Goal: Task Accomplishment & Management: Manage account settings

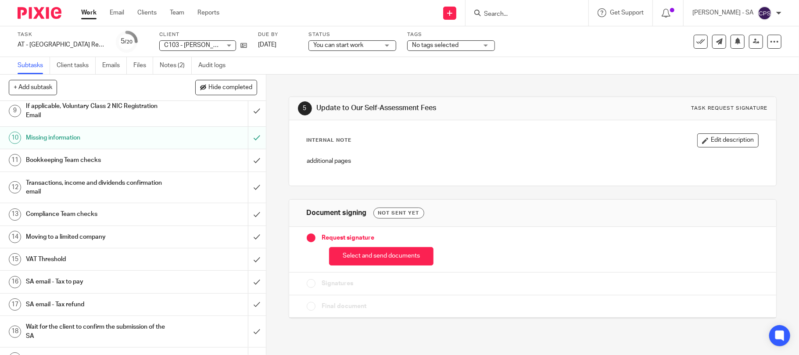
scroll to position [176, 0]
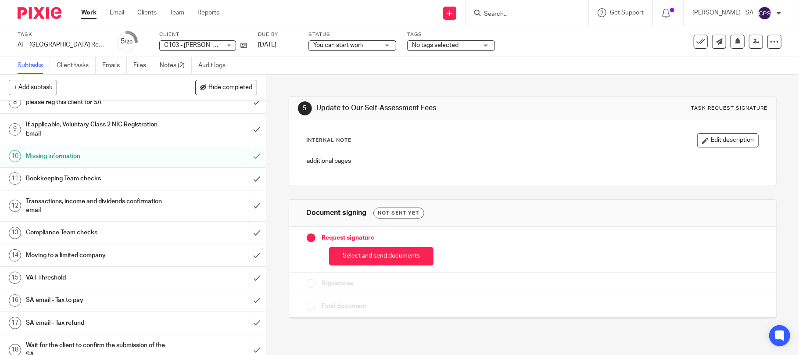
click at [74, 298] on h1 "SA email - Tax to pay" at bounding box center [97, 300] width 142 height 13
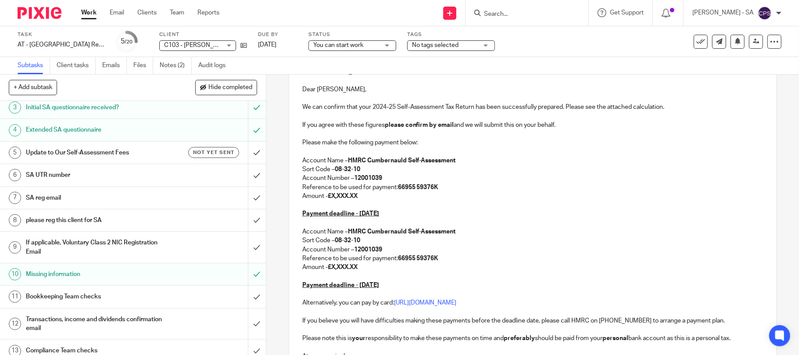
scroll to position [117, 0]
click at [359, 195] on p "Amount - £X,XXX.XX" at bounding box center [532, 195] width 461 height 9
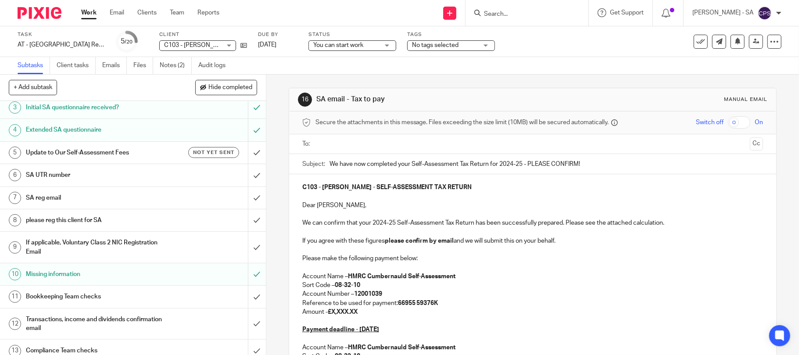
scroll to position [58, 0]
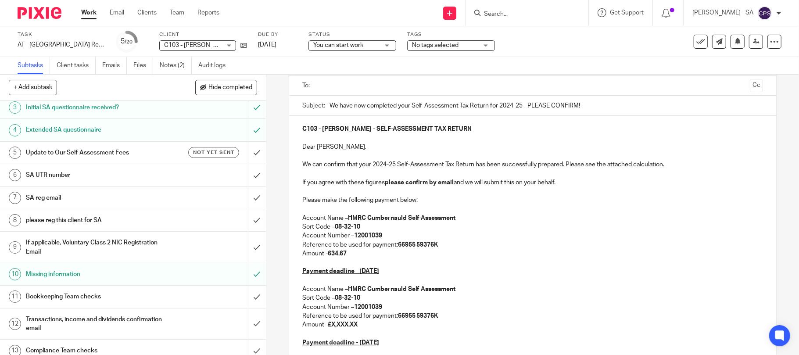
click at [323, 255] on p "Amount - 634.67" at bounding box center [532, 253] width 461 height 9
click at [327, 250] on p "Amount - 634.67" at bounding box center [532, 253] width 461 height 9
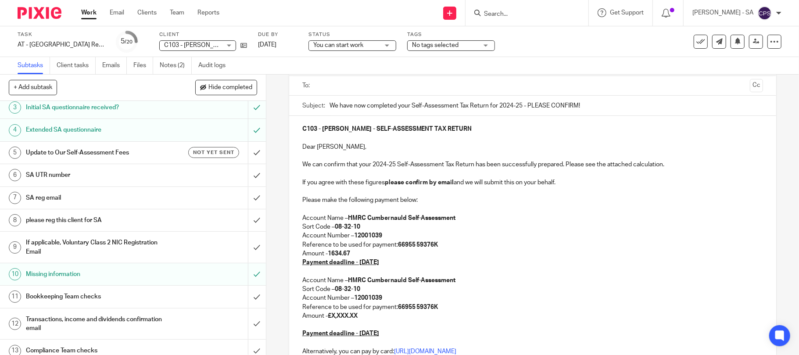
click at [358, 316] on strong "£X,XXX.XX" at bounding box center [343, 316] width 30 height 6
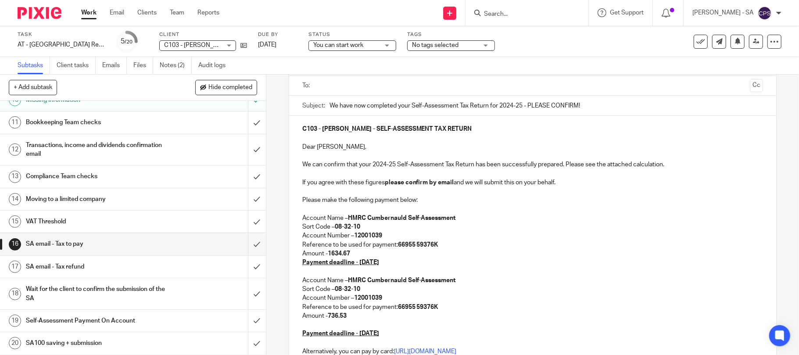
scroll to position [235, 0]
click at [78, 241] on h1 "SA email - Tax to pay" at bounding box center [97, 243] width 142 height 13
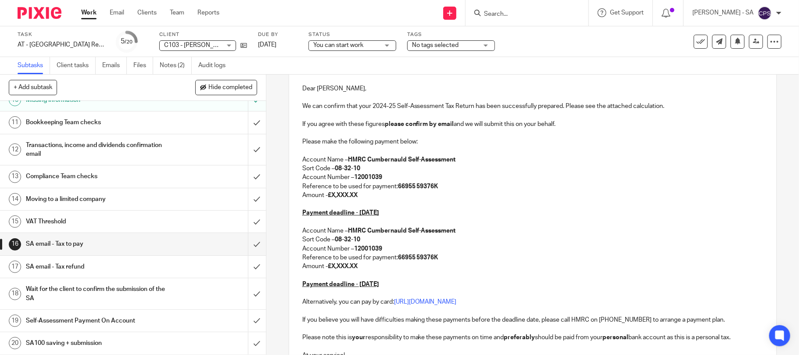
scroll to position [235, 0]
click at [90, 316] on h1 "Self-Assessment Payment On Account" at bounding box center [97, 320] width 142 height 13
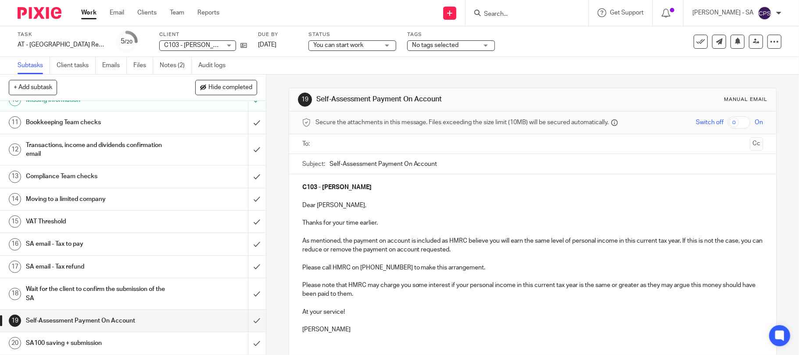
scroll to position [235, 0]
click at [62, 242] on h1 "SA email - Tax to pay" at bounding box center [97, 243] width 142 height 13
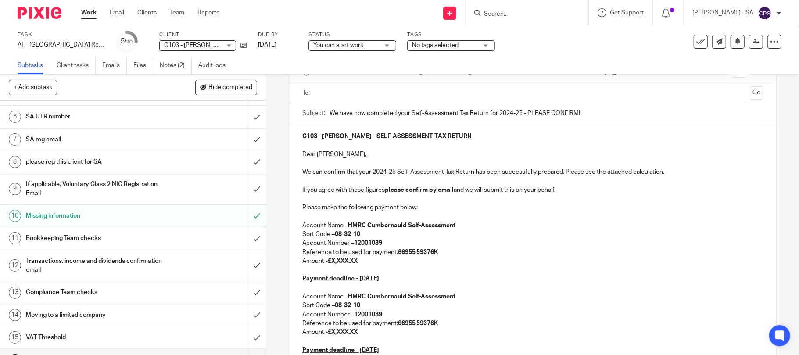
scroll to position [176, 0]
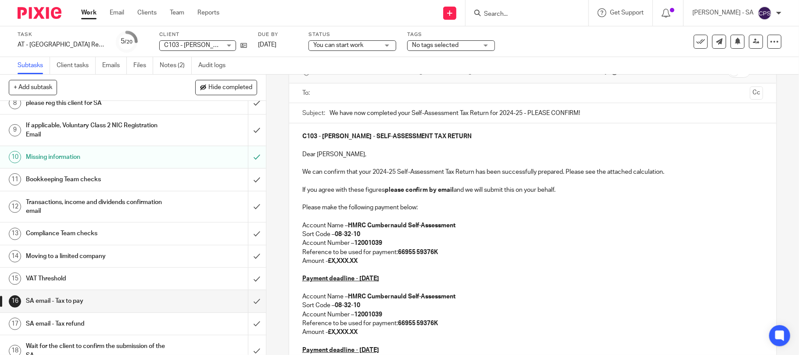
click at [79, 303] on h1 "SA email - Tax to pay" at bounding box center [97, 300] width 142 height 13
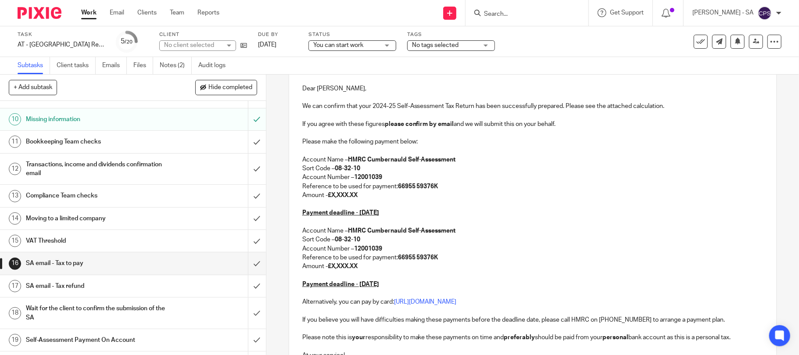
scroll to position [234, 0]
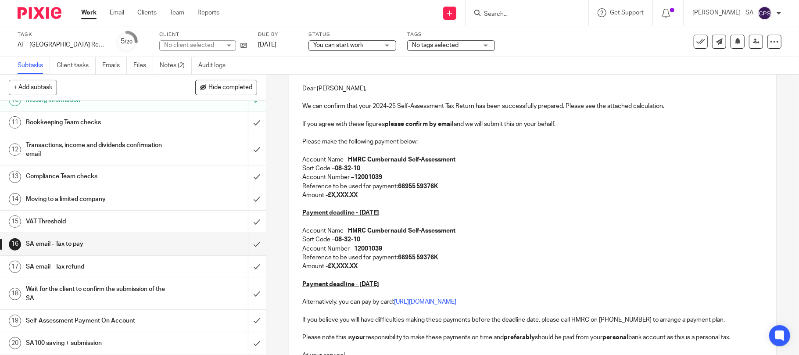
click at [70, 244] on h1 "SA email - Tax to pay" at bounding box center [97, 243] width 142 height 13
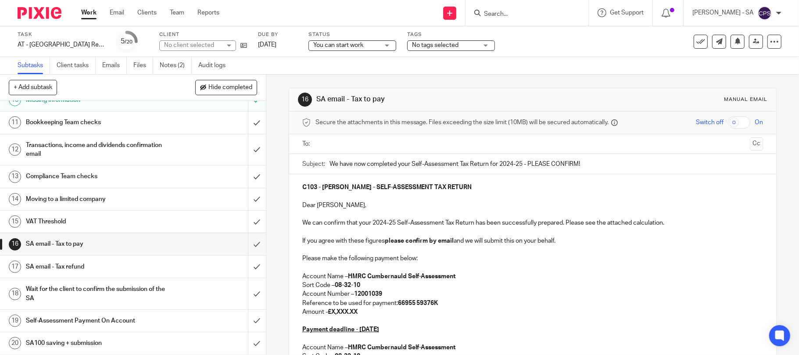
scroll to position [235, 0]
click at [122, 321] on h1 "Self-Assessment Payment On Account" at bounding box center [97, 320] width 142 height 13
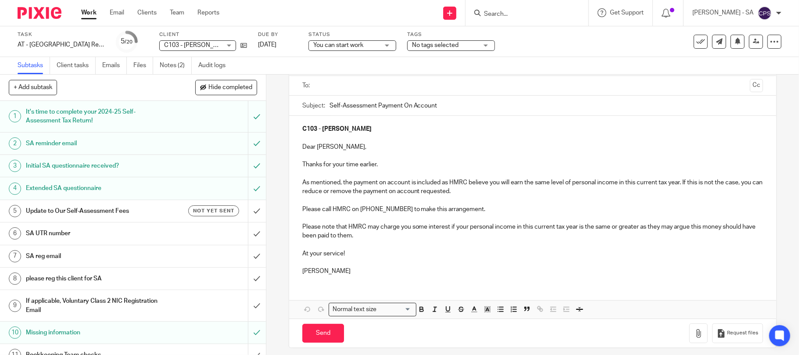
click at [71, 122] on h1 "It's time to complete your 2024-25 Self-Assessment Tax Return!" at bounding box center [97, 116] width 142 height 22
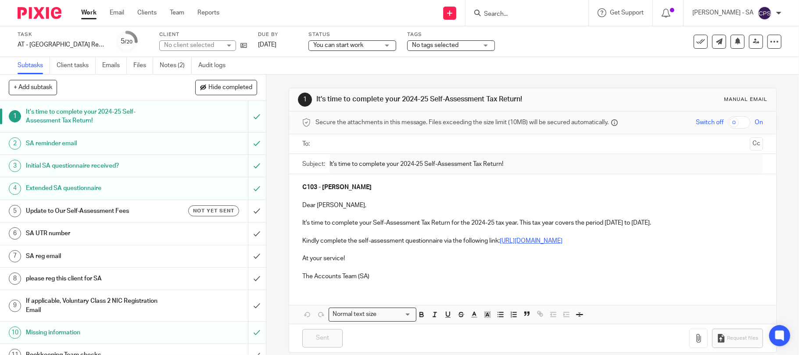
click at [70, 166] on h1 "Initial SA questionnaire received?" at bounding box center [97, 165] width 142 height 13
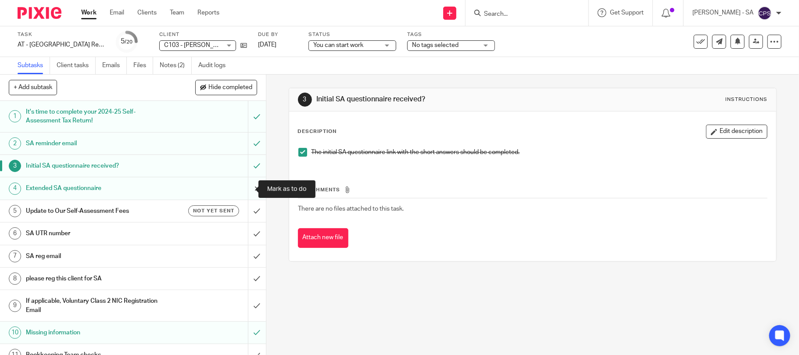
click at [243, 189] on input "submit" at bounding box center [133, 188] width 266 height 22
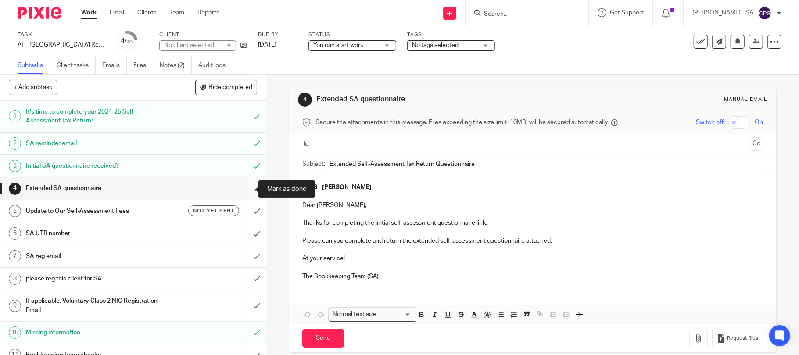
click at [243, 190] on input "submit" at bounding box center [133, 188] width 266 height 22
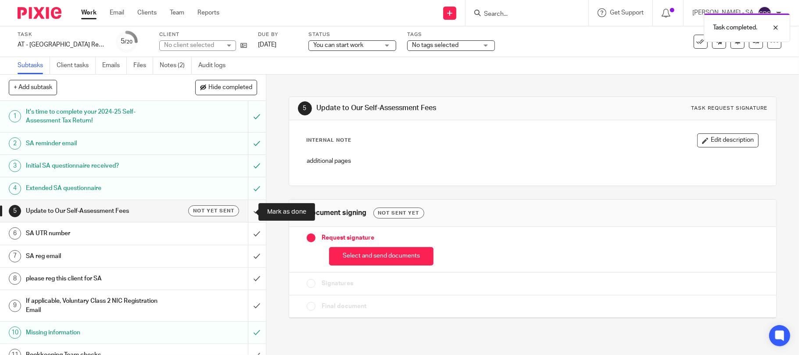
click at [244, 211] on input "submit" at bounding box center [133, 211] width 266 height 22
click at [244, 235] on input "submit" at bounding box center [133, 234] width 266 height 22
click at [244, 236] on input "submit" at bounding box center [133, 234] width 266 height 22
click at [64, 231] on h1 "SA UTR number" at bounding box center [97, 233] width 142 height 13
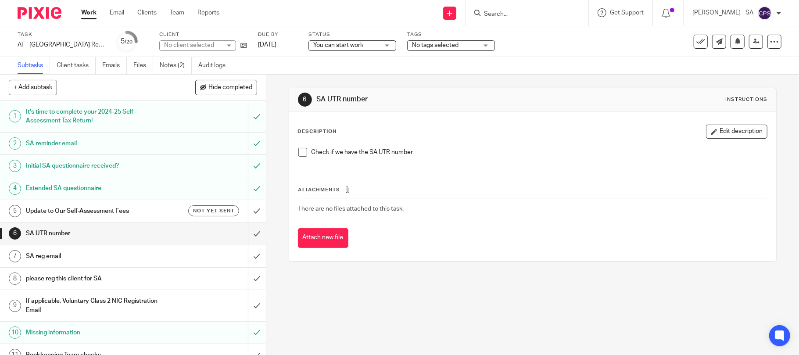
click at [298, 153] on span at bounding box center [302, 152] width 9 height 9
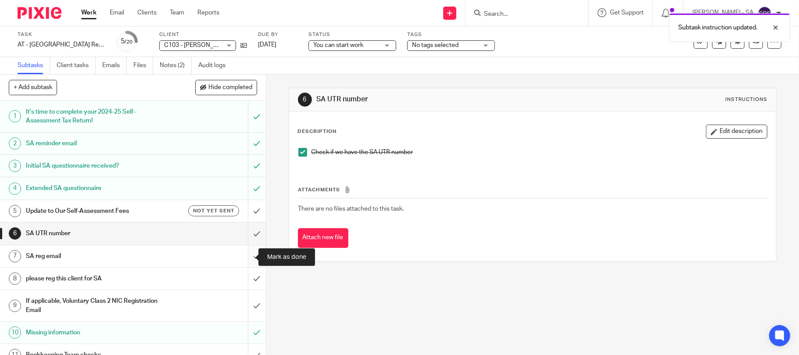
click at [244, 257] on input "submit" at bounding box center [133, 256] width 266 height 22
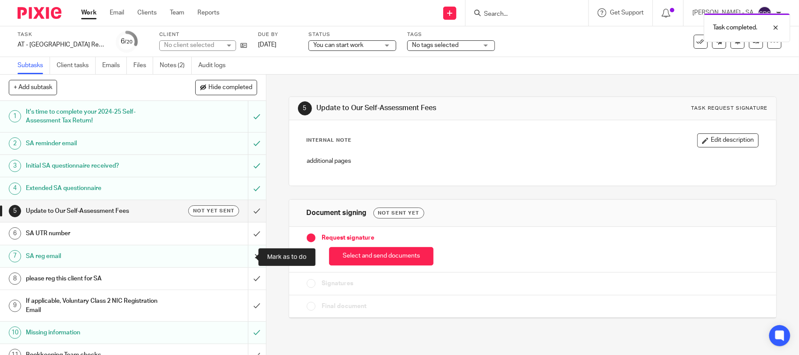
click at [243, 257] on input "submit" at bounding box center [133, 256] width 266 height 22
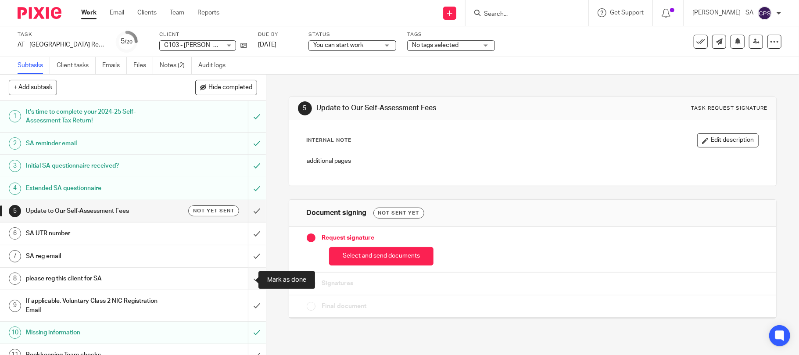
click at [243, 281] on input "submit" at bounding box center [133, 279] width 266 height 22
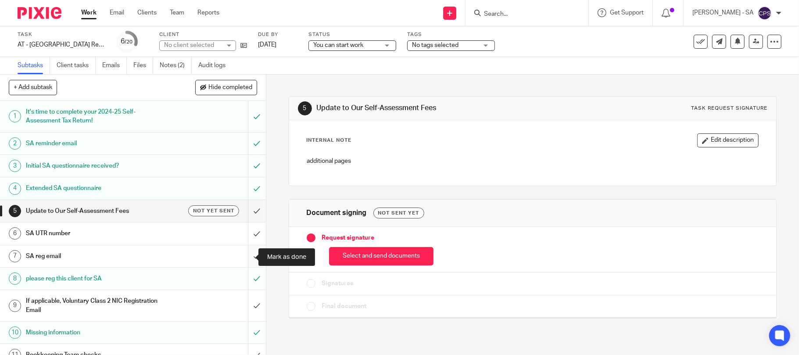
click at [245, 256] on input "submit" at bounding box center [133, 256] width 266 height 22
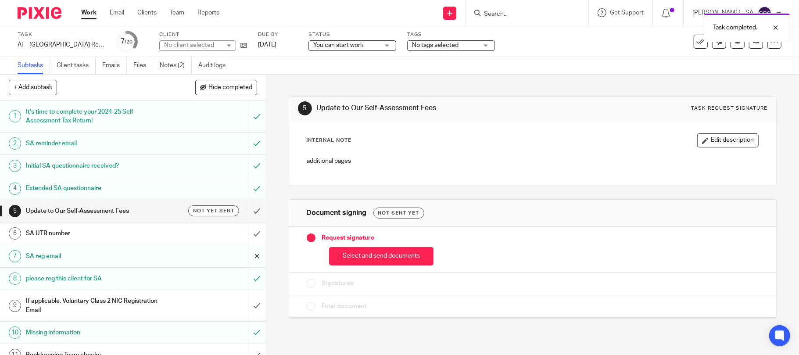
click at [245, 257] on input "submit" at bounding box center [133, 256] width 266 height 22
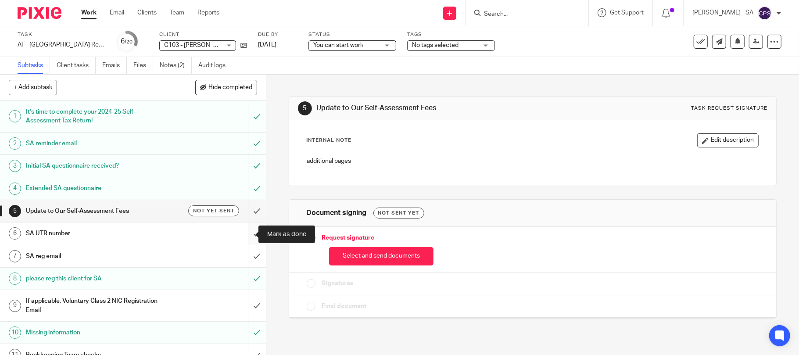
click at [248, 234] on input "submit" at bounding box center [133, 234] width 266 height 22
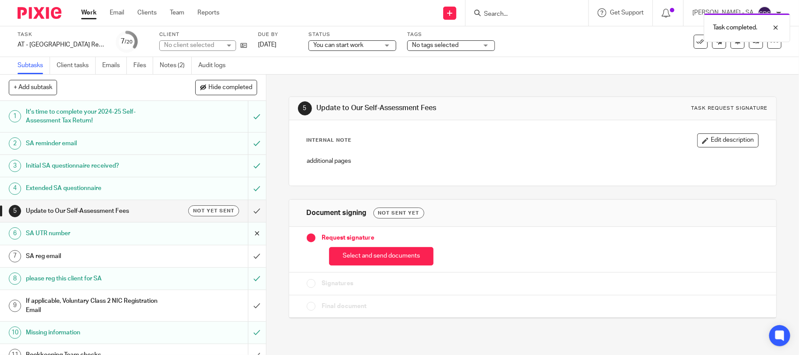
click at [246, 234] on input "submit" at bounding box center [133, 234] width 266 height 22
click at [47, 233] on h1 "SA UTR number" at bounding box center [97, 233] width 142 height 13
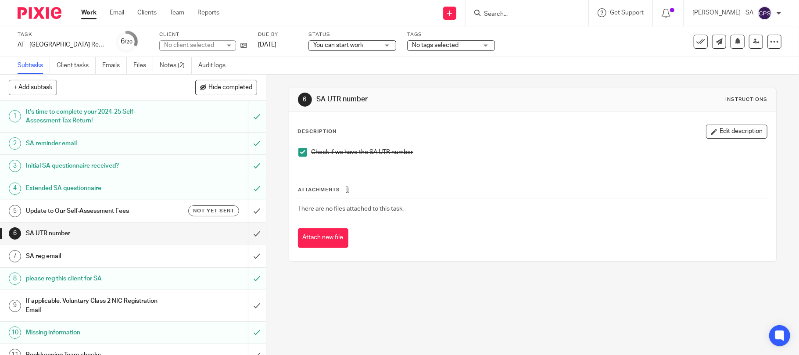
click at [53, 256] on h1 "SA reg email" at bounding box center [97, 256] width 142 height 13
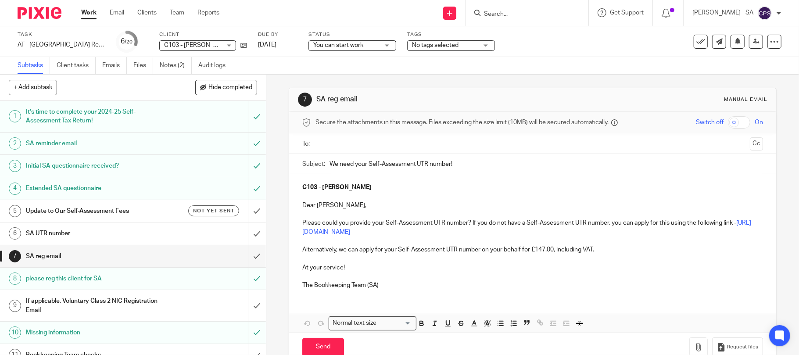
scroll to position [58, 0]
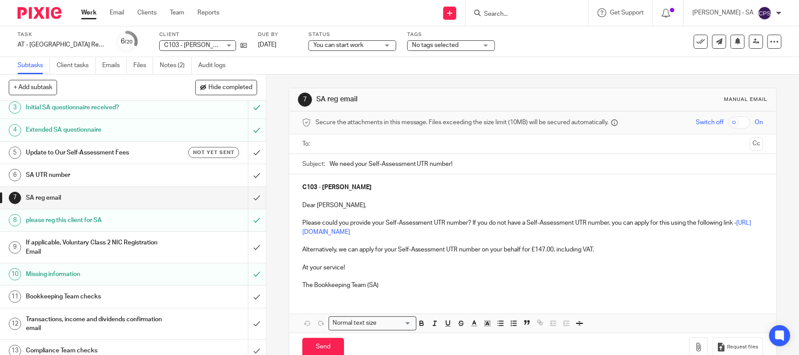
click at [101, 243] on h1 "If applicable, Voluntary Class 2 NIC Registration Email" at bounding box center [97, 247] width 142 height 22
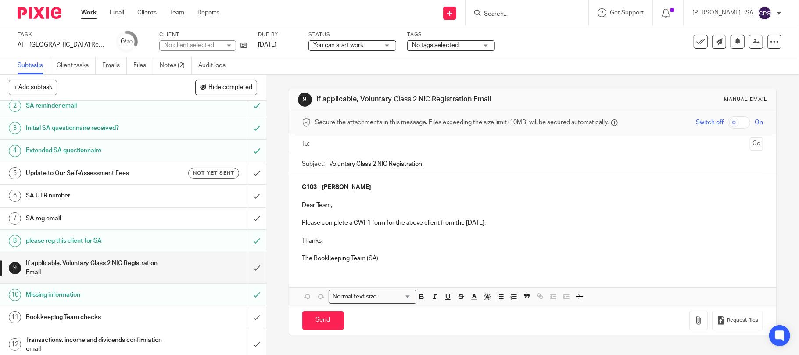
scroll to position [58, 0]
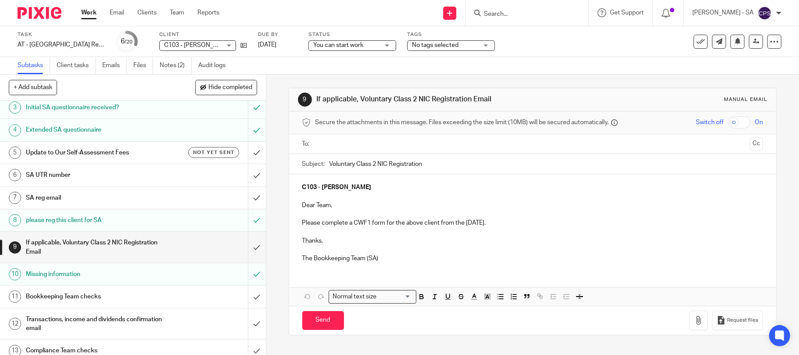
click at [125, 237] on h1 "If applicable, Voluntary Class 2 NIC Registration Email" at bounding box center [97, 247] width 142 height 22
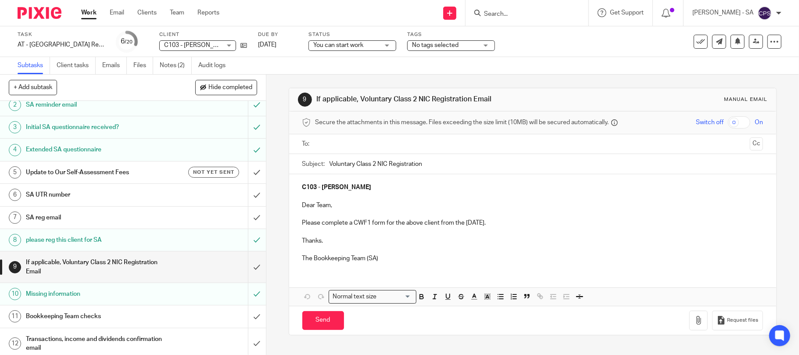
scroll to position [58, 0]
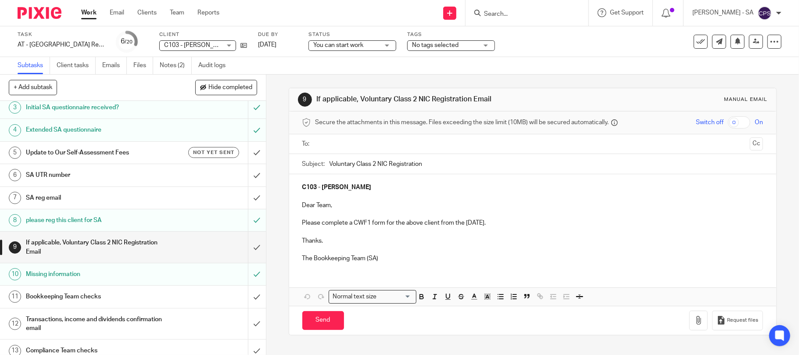
click at [129, 241] on h1 "If applicable, Voluntary Class 2 NIC Registration Email" at bounding box center [97, 247] width 142 height 22
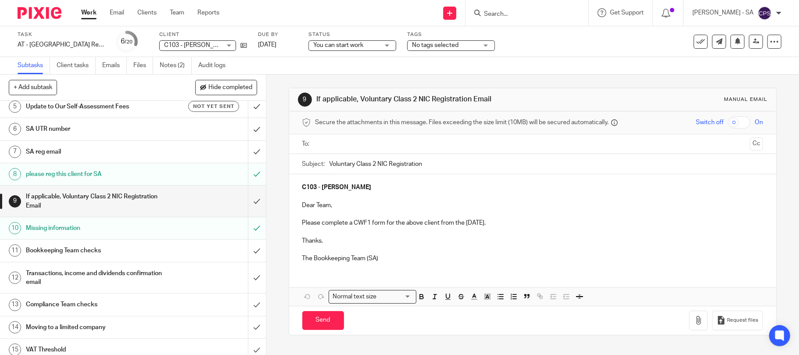
scroll to position [117, 0]
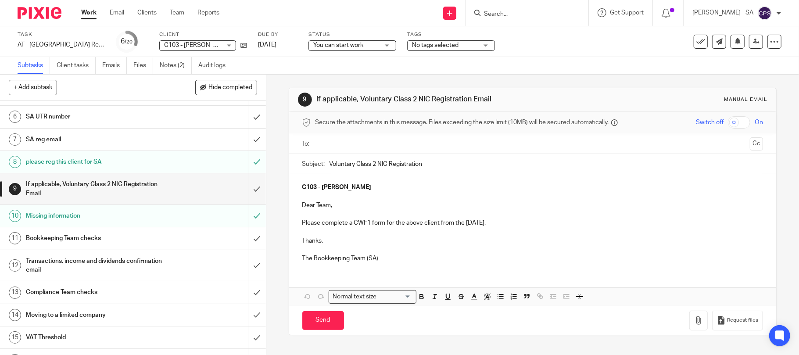
click at [89, 240] on h1 "Bookkeeping Team checks" at bounding box center [97, 238] width 142 height 13
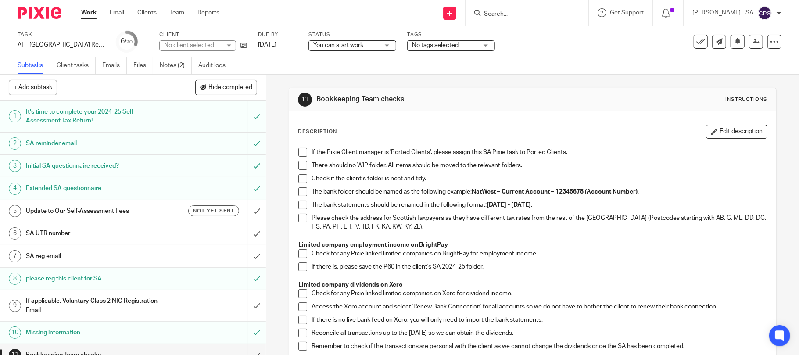
click at [299, 153] on span at bounding box center [302, 152] width 9 height 9
click at [299, 169] on span at bounding box center [302, 165] width 9 height 9
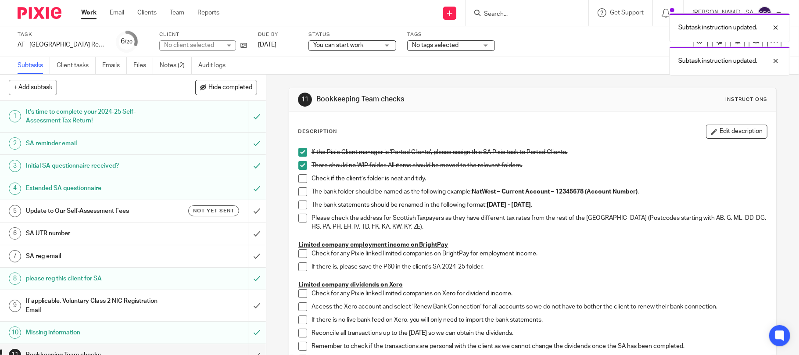
click at [299, 178] on span at bounding box center [302, 178] width 9 height 9
click at [299, 194] on span at bounding box center [302, 191] width 9 height 9
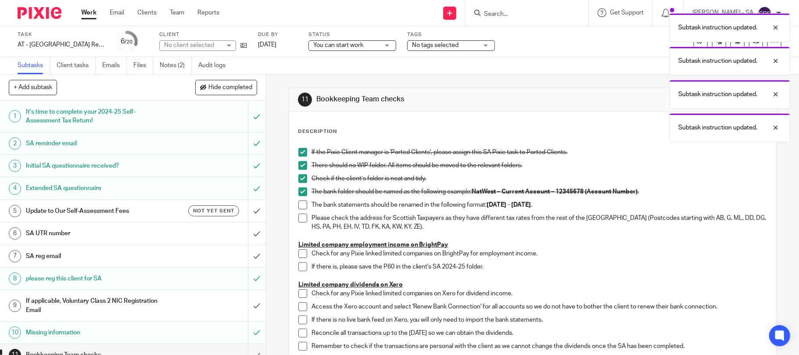
click at [300, 207] on span at bounding box center [302, 205] width 9 height 9
click at [298, 224] on li "Please check the address for Scottish Taxpayers as they have different tax rate…" at bounding box center [532, 227] width 469 height 27
click at [299, 220] on span at bounding box center [302, 218] width 9 height 9
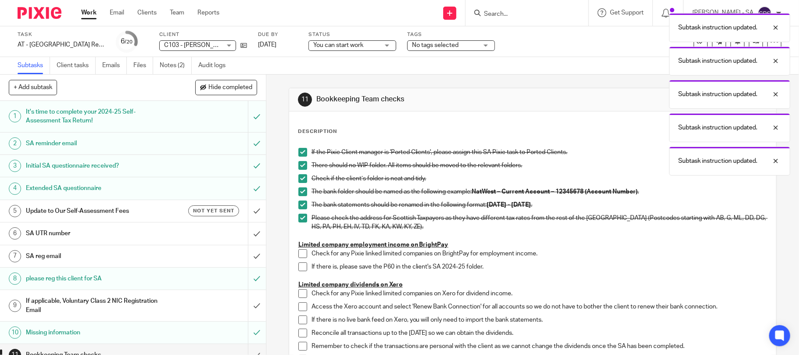
click at [298, 258] on li "Check for any Pixie linked limited companies on BrightPay for employment income." at bounding box center [532, 255] width 469 height 13
click at [300, 257] on span at bounding box center [302, 253] width 9 height 9
click at [301, 269] on span at bounding box center [302, 266] width 9 height 9
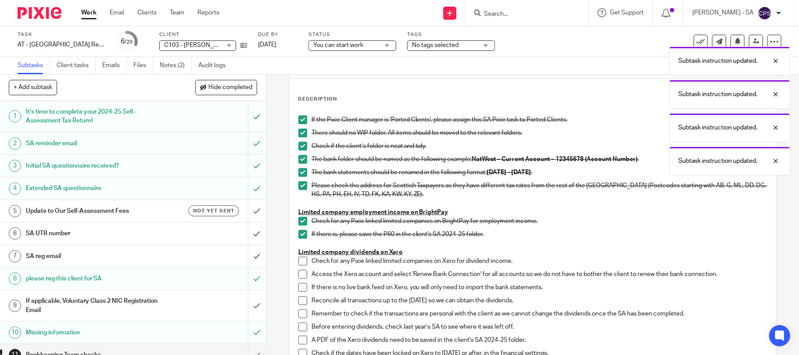
scroll to position [58, 0]
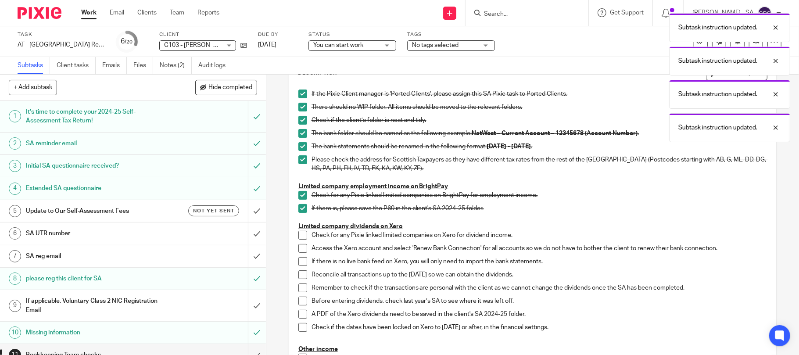
click at [298, 236] on span at bounding box center [302, 235] width 9 height 9
click at [298, 251] on span at bounding box center [302, 248] width 9 height 9
click at [302, 264] on span at bounding box center [302, 261] width 9 height 9
click at [302, 276] on span at bounding box center [302, 274] width 9 height 9
click at [299, 289] on span at bounding box center [302, 288] width 9 height 9
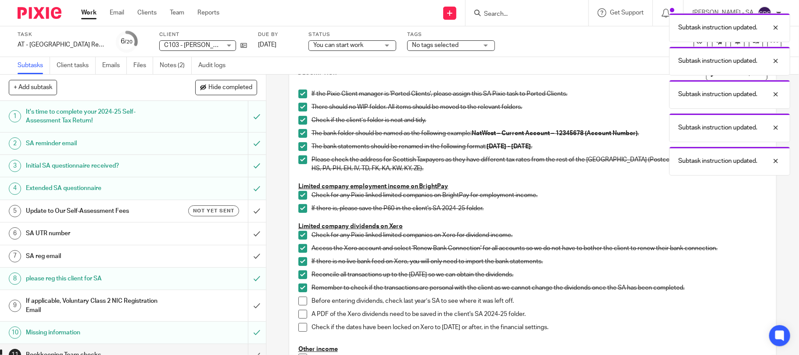
click at [300, 304] on span at bounding box center [302, 301] width 9 height 9
click at [298, 316] on span at bounding box center [302, 314] width 9 height 9
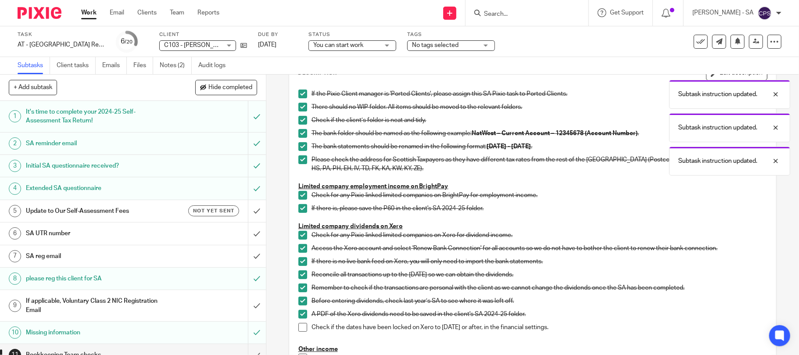
click at [298, 327] on span at bounding box center [302, 327] width 9 height 9
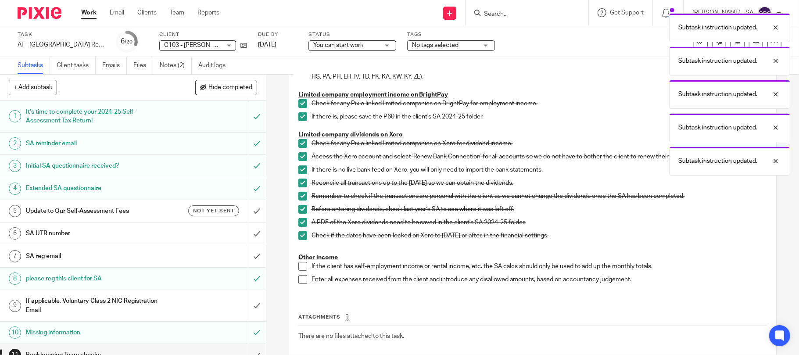
scroll to position [176, 0]
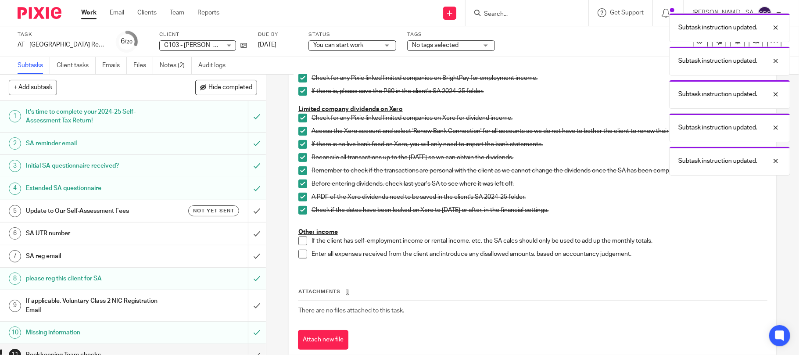
click at [299, 239] on span at bounding box center [302, 241] width 9 height 9
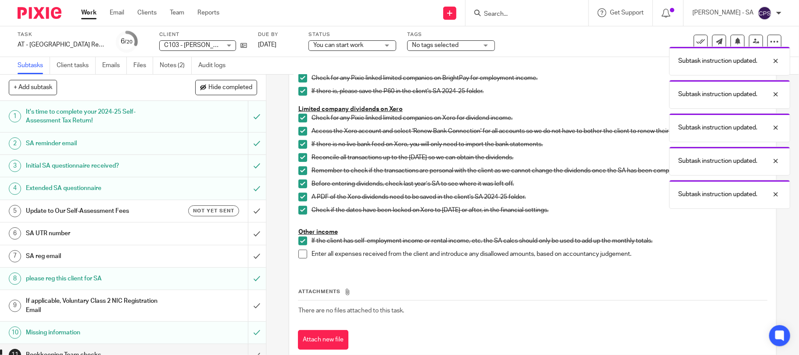
click at [303, 258] on span at bounding box center [302, 254] width 9 height 9
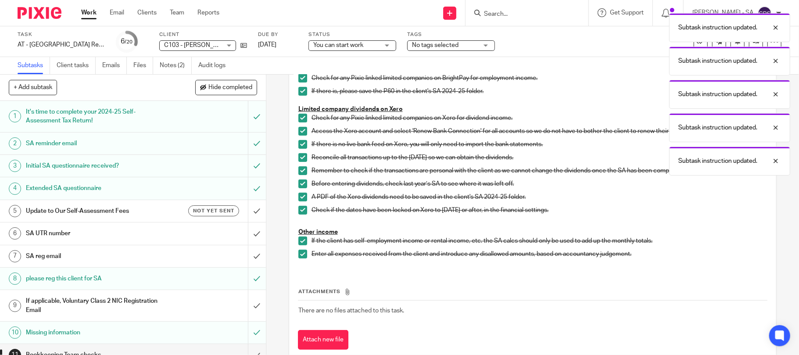
scroll to position [197, 0]
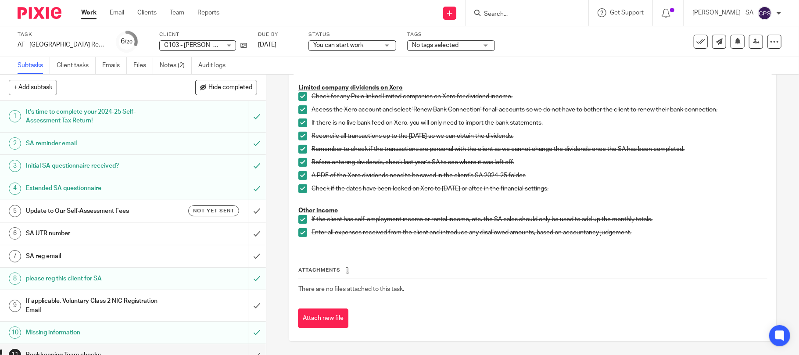
click at [57, 232] on h1 "SA UTR number" at bounding box center [97, 233] width 142 height 13
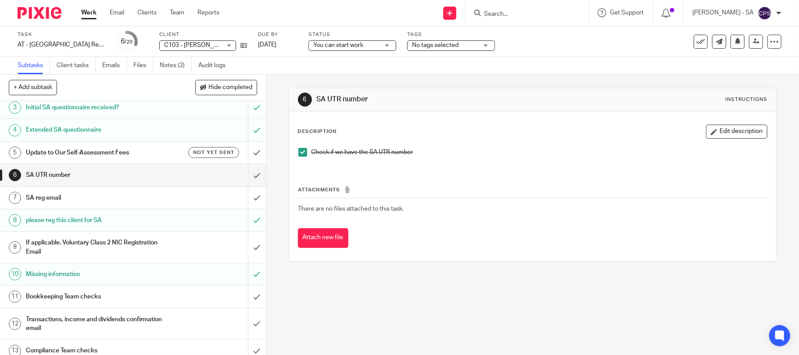
scroll to position [117, 0]
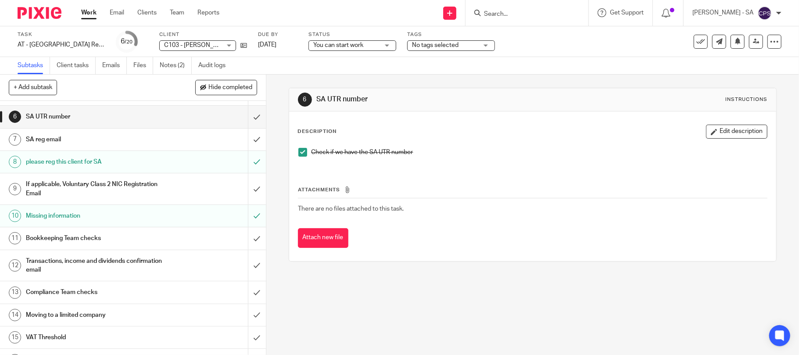
click at [78, 237] on h1 "Bookkeeping Team checks" at bounding box center [97, 238] width 142 height 13
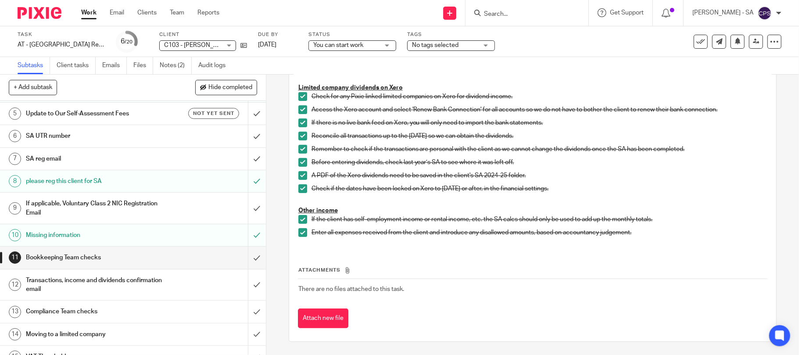
scroll to position [117, 0]
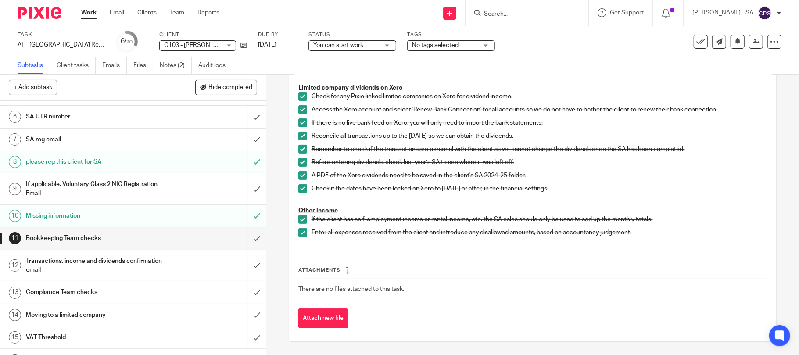
click at [98, 263] on h1 "Transactions, income and dividends confirmation email" at bounding box center [97, 266] width 142 height 22
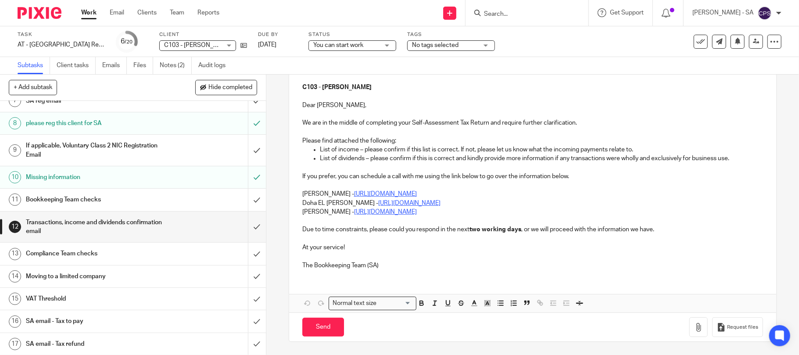
scroll to position [176, 0]
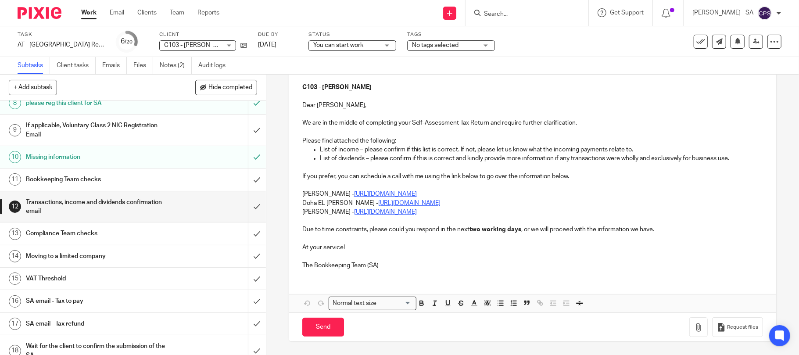
click at [110, 204] on h1 "Transactions, income and dividends confirmation email" at bounding box center [97, 207] width 142 height 22
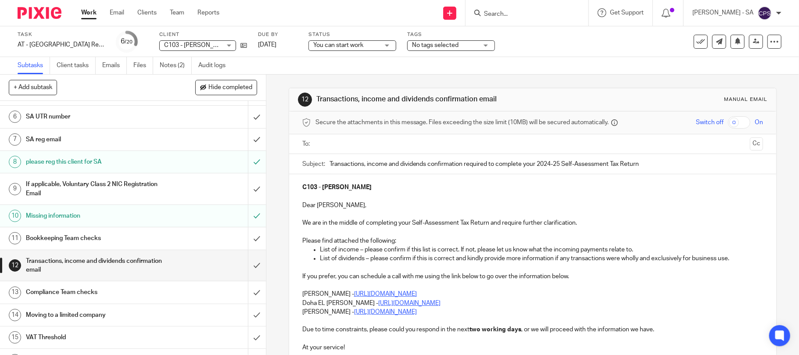
scroll to position [176, 0]
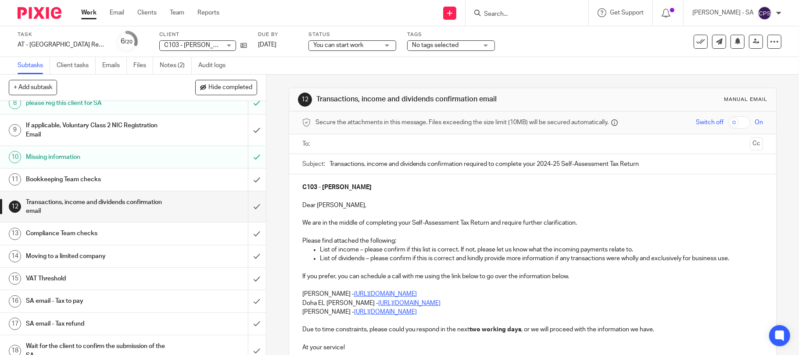
click at [84, 234] on h1 "Compliance Team checks" at bounding box center [97, 233] width 142 height 13
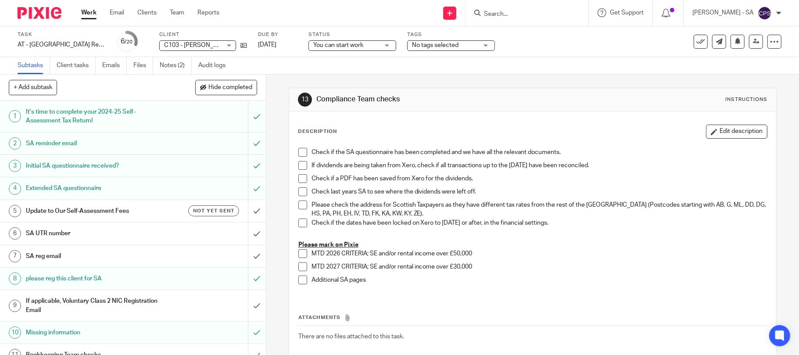
click at [298, 151] on span at bounding box center [302, 152] width 9 height 9
click at [298, 165] on span at bounding box center [302, 165] width 9 height 9
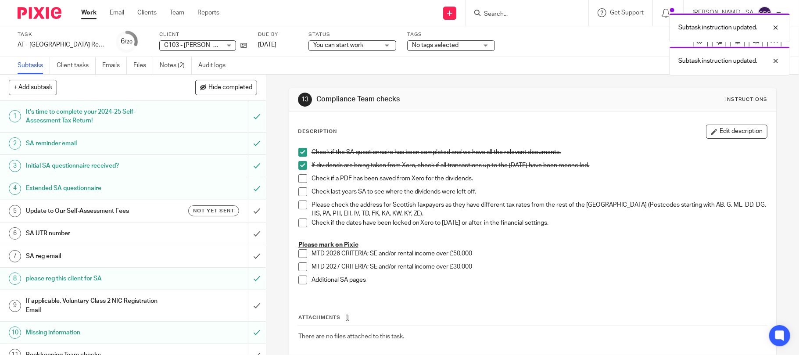
click at [299, 177] on span at bounding box center [302, 178] width 9 height 9
click at [298, 191] on span at bounding box center [302, 191] width 9 height 9
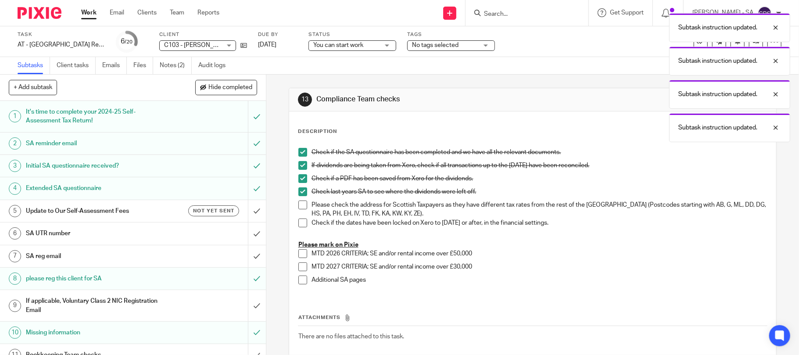
click at [298, 204] on span at bounding box center [302, 205] width 9 height 9
click at [299, 215] on li "Please check the address for Scottish Taxpayers as they have different tax rate…" at bounding box center [532, 210] width 469 height 18
click at [299, 224] on span at bounding box center [302, 223] width 9 height 9
click at [300, 253] on span at bounding box center [302, 253] width 9 height 9
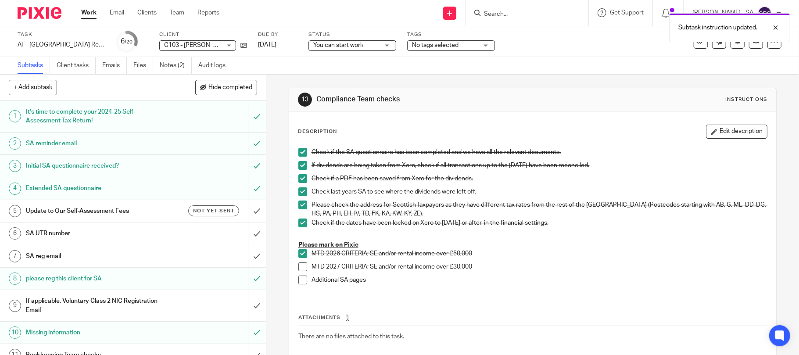
click at [299, 267] on span at bounding box center [302, 266] width 9 height 9
click at [301, 279] on span at bounding box center [302, 280] width 9 height 9
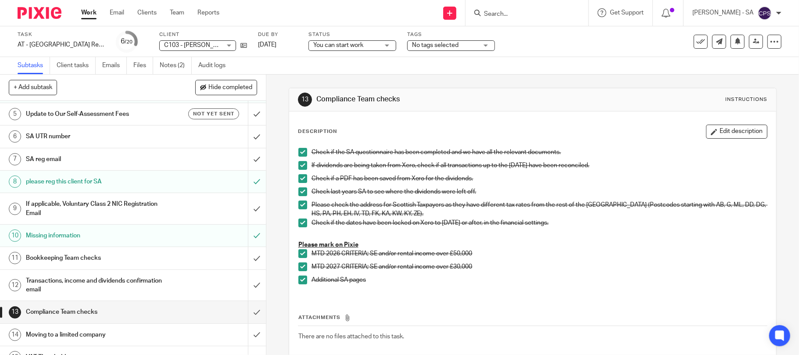
scroll to position [117, 0]
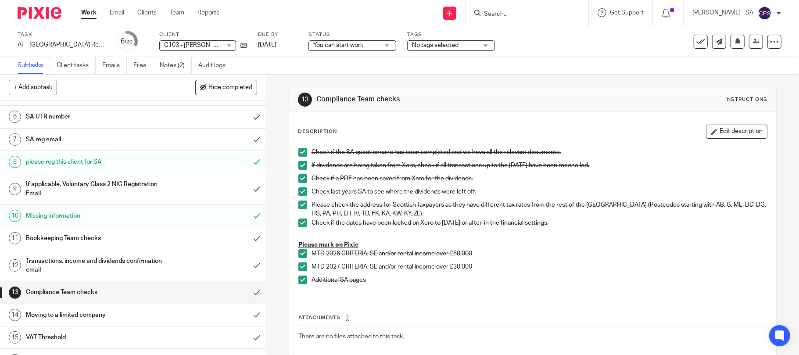
click at [85, 260] on h1 "Transactions, income and dividends confirmation email" at bounding box center [97, 266] width 142 height 22
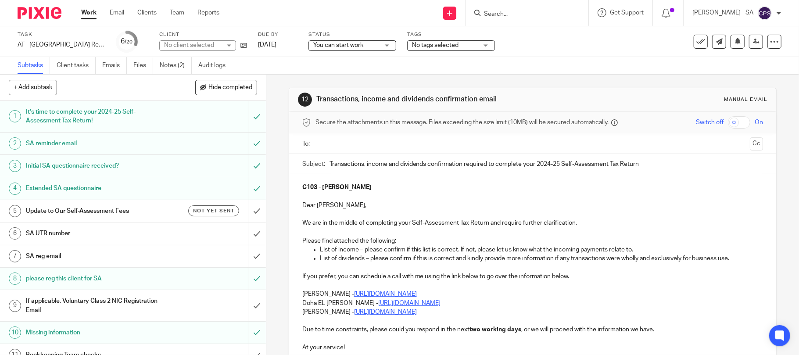
scroll to position [58, 0]
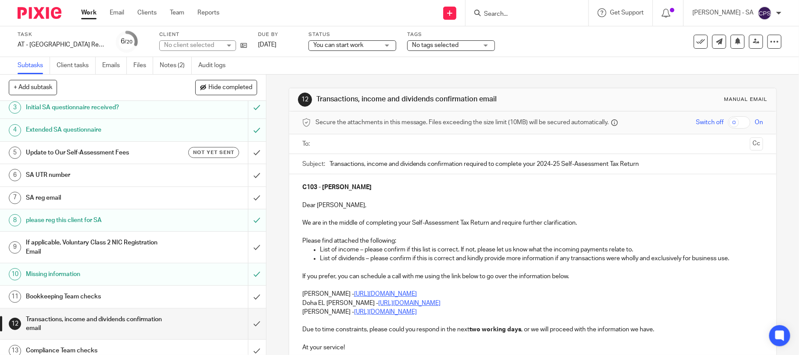
click at [84, 295] on h1 "Bookkeeping Team checks" at bounding box center [97, 296] width 142 height 13
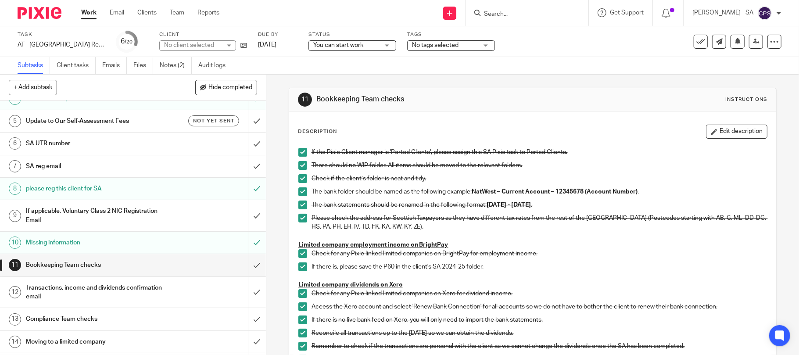
scroll to position [117, 0]
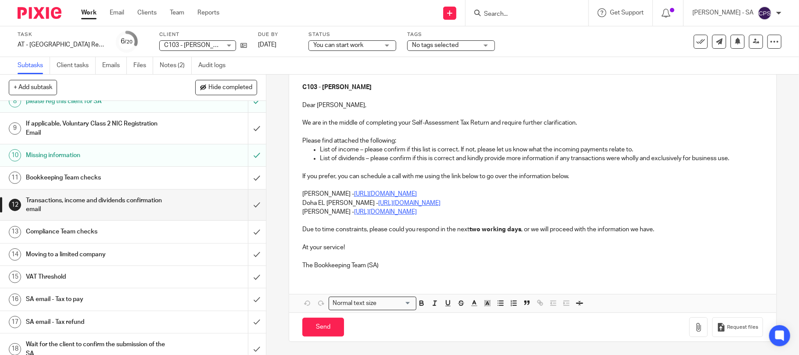
scroll to position [235, 0]
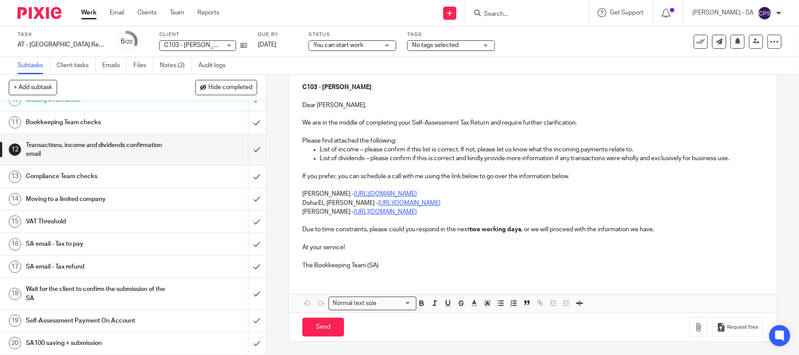
click at [74, 245] on h1 "SA email - Tax to pay" at bounding box center [97, 243] width 142 height 13
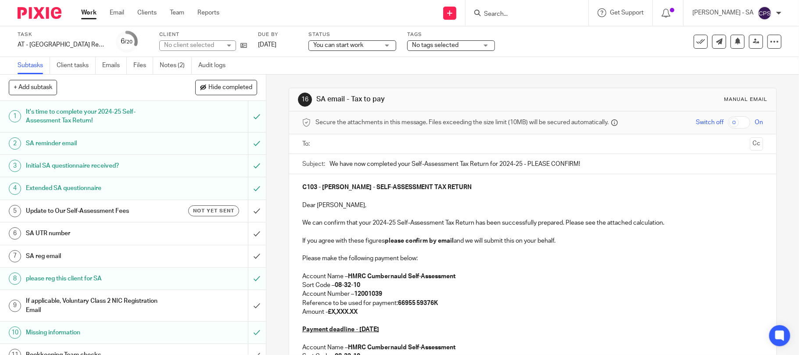
click at [74, 299] on h1 "If applicable, Voluntary Class 2 NIC Registration Email" at bounding box center [97, 305] width 142 height 22
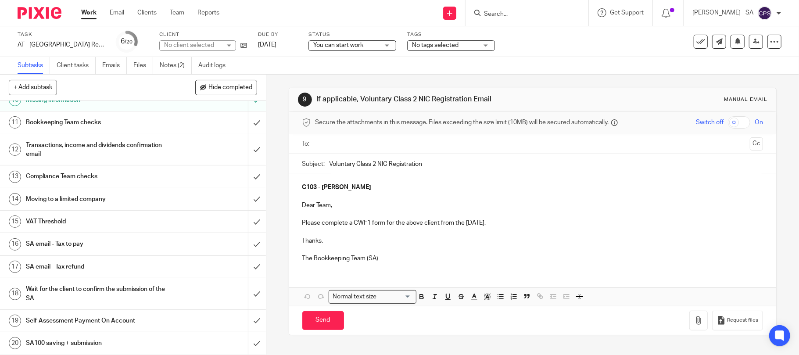
scroll to position [235, 0]
click at [109, 322] on h1 "Self-Assessment Payment On Account" at bounding box center [97, 320] width 142 height 13
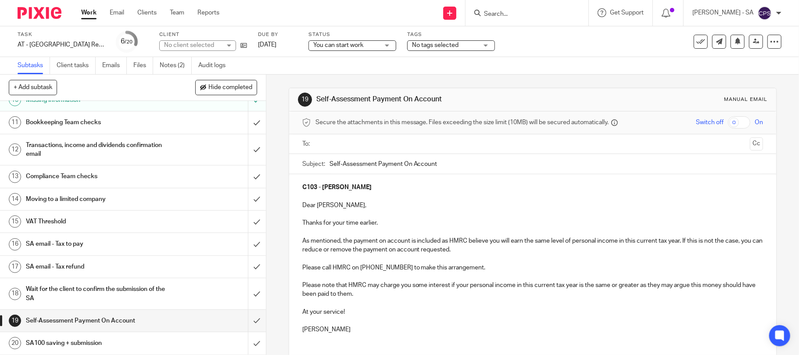
scroll to position [235, 0]
click at [105, 141] on h1 "Transactions, income and dividends confirmation email" at bounding box center [97, 150] width 142 height 22
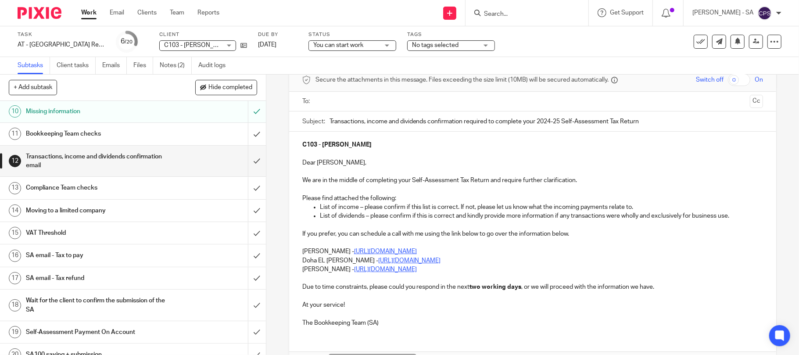
scroll to position [234, 0]
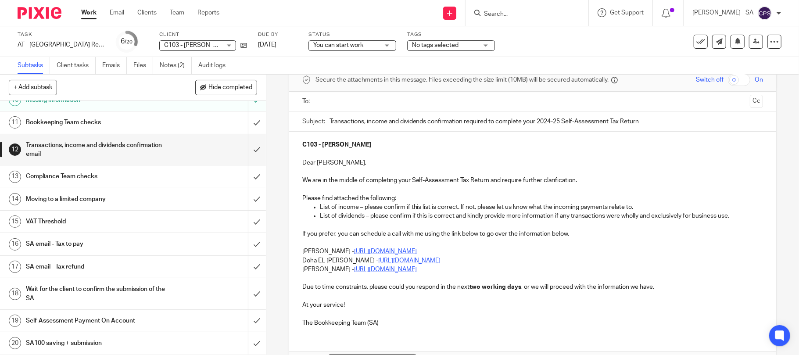
click at [75, 248] on h1 "SA email - Tax to pay" at bounding box center [97, 243] width 142 height 13
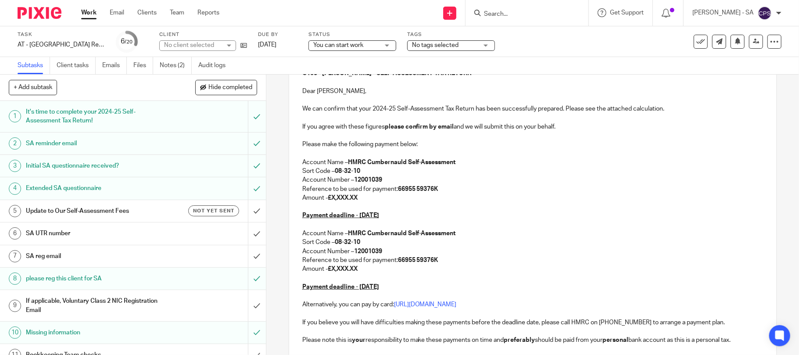
scroll to position [117, 0]
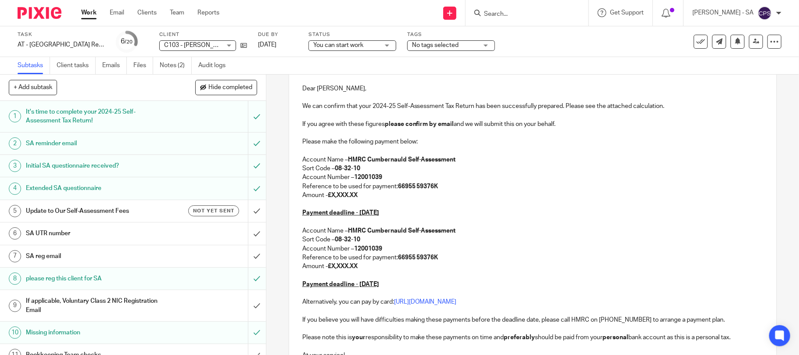
click at [181, 48] on span "C103 - [PERSON_NAME]" at bounding box center [192, 45] width 57 height 9
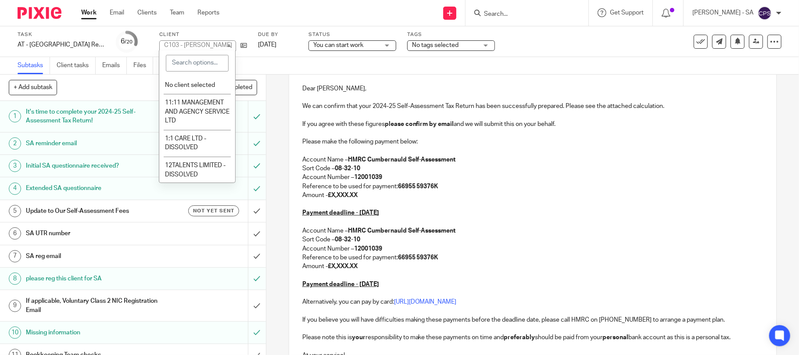
click at [592, 58] on div "Subtasks Client tasks Emails Files Notes (2) Audit logs" at bounding box center [399, 66] width 799 height 18
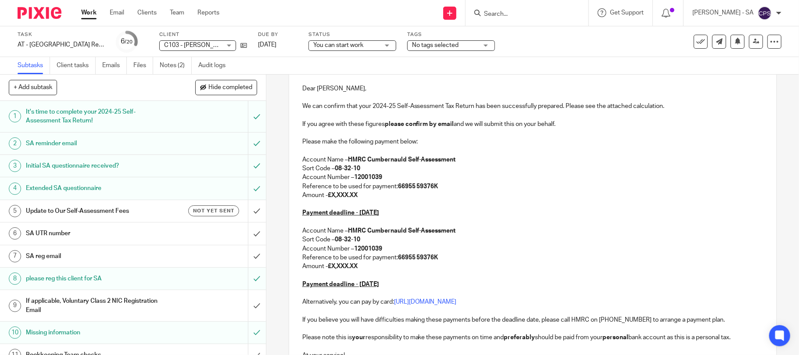
drag, startPoint x: 360, startPoint y: 195, endPoint x: 330, endPoint y: 195, distance: 30.3
click at [330, 195] on p "Amount - £X,XXX.XX" at bounding box center [532, 195] width 461 height 9
click at [434, 200] on p at bounding box center [532, 204] width 461 height 9
click at [361, 194] on p "Amount - £X,XXX.XX" at bounding box center [532, 195] width 461 height 9
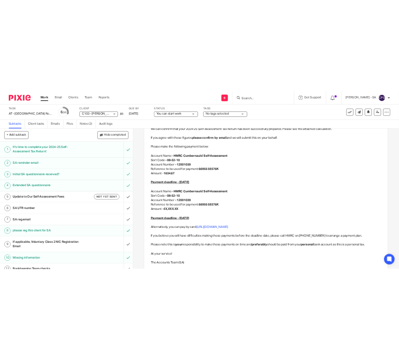
scroll to position [176, 0]
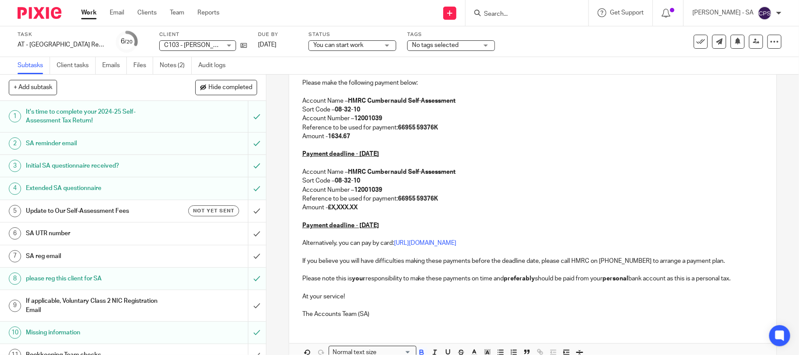
click at [362, 206] on p "Amount - £X,XXX.XX" at bounding box center [532, 207] width 461 height 9
click at [399, 140] on p "Amount - £X,XXX.X" at bounding box center [532, 136] width 461 height 9
click at [334, 135] on p "Amount - £" at bounding box center [532, 136] width 461 height 9
drag, startPoint x: 375, startPoint y: 206, endPoint x: 330, endPoint y: 206, distance: 44.3
click at [330, 206] on div "C103 - ALICE CLARKE - SELF-ASSESSMENT TAX RETURN Dear Alice, We can confirm tha…" at bounding box center [533, 162] width 488 height 327
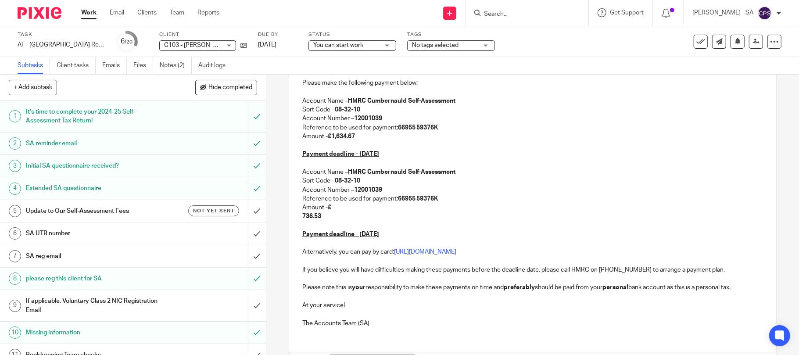
click at [297, 215] on div "C103 - ALICE CLARKE - SELF-ASSESSMENT TAX RETURN Dear Alice, We can confirm tha…" at bounding box center [533, 167] width 488 height 336
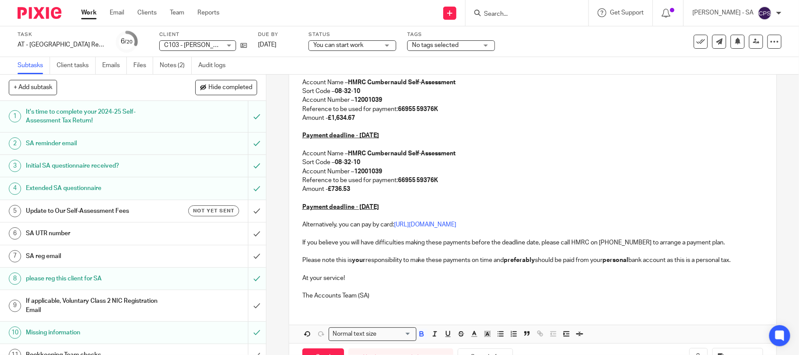
scroll to position [226, 0]
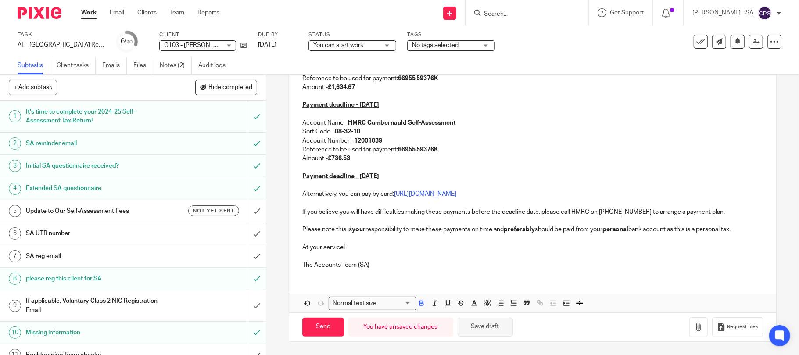
click at [473, 326] on button "Save draft" at bounding box center [485, 327] width 55 height 19
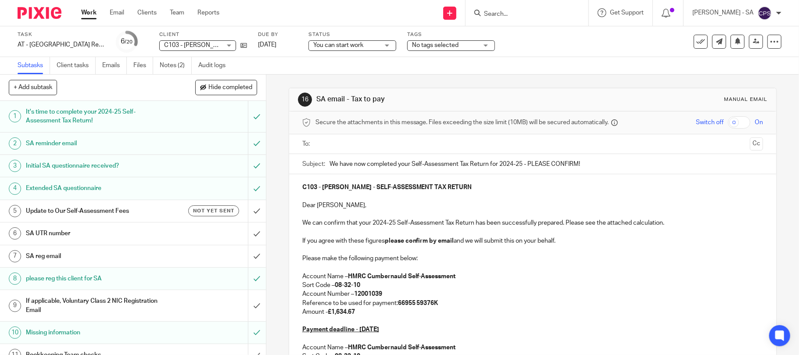
scroll to position [58, 0]
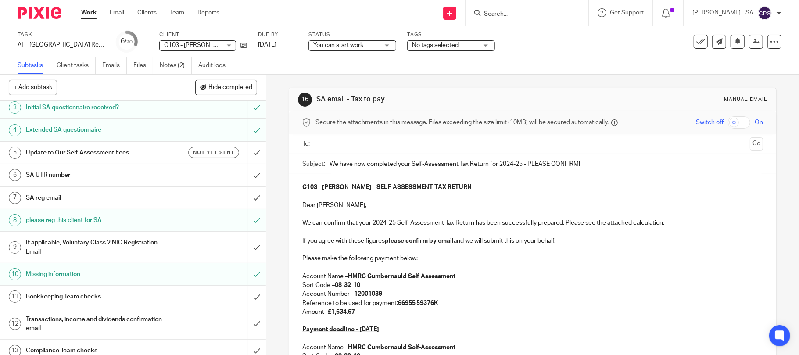
click at [133, 244] on h1 "If applicable, Voluntary Class 2 NIC Registration Email" at bounding box center [97, 247] width 142 height 22
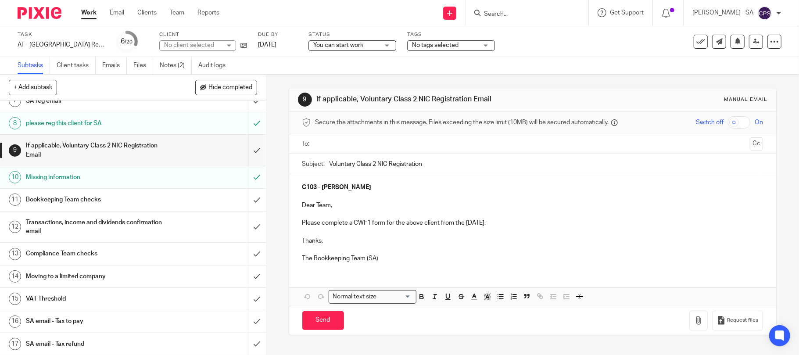
scroll to position [176, 0]
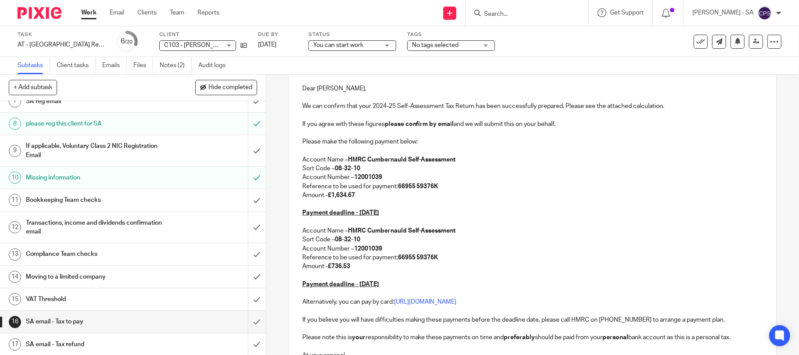
scroll to position [176, 0]
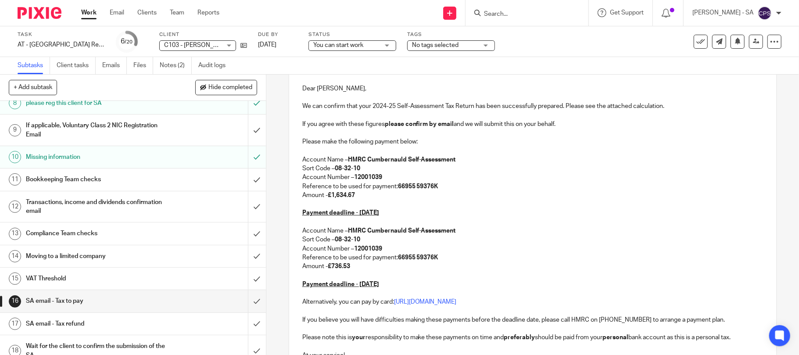
click at [76, 301] on h1 "SA email - Tax to pay" at bounding box center [97, 300] width 142 height 13
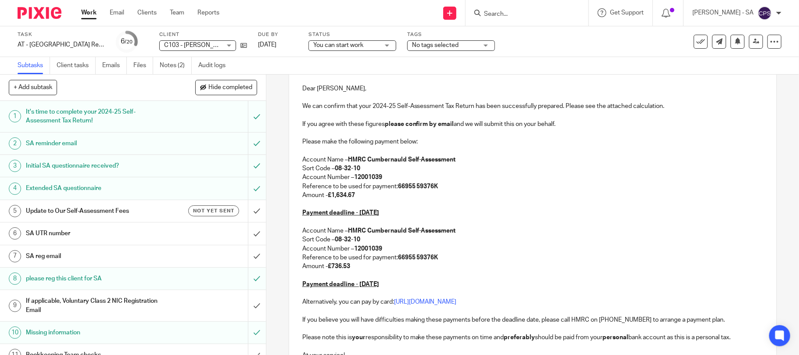
scroll to position [176, 0]
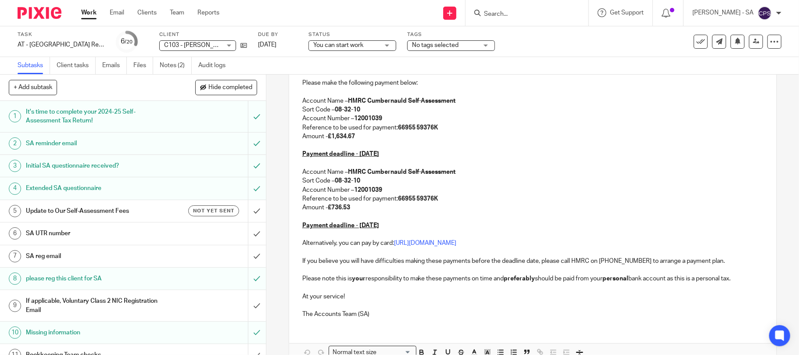
click at [498, 122] on p "Account Number – 12001039" at bounding box center [532, 118] width 461 height 9
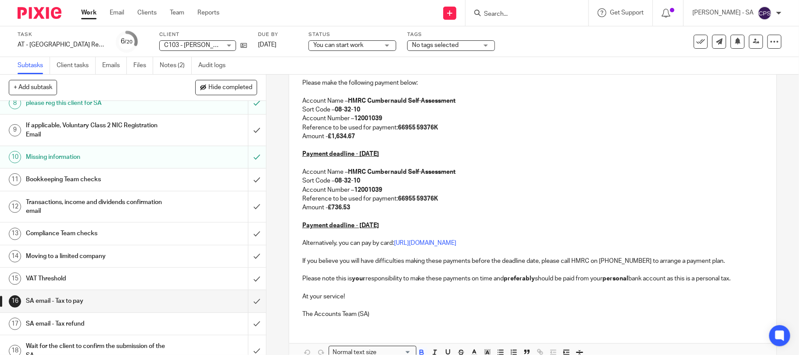
click at [74, 302] on h1 "SA email - Tax to pay" at bounding box center [97, 300] width 142 height 13
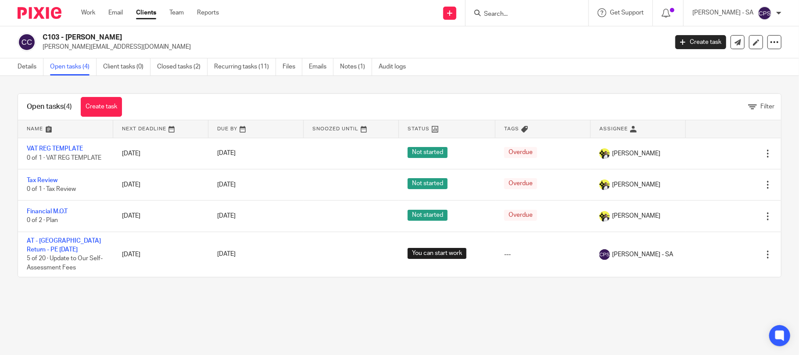
click at [497, 11] on input "Search" at bounding box center [522, 15] width 79 height 8
type input "s18"
click at [526, 39] on link at bounding box center [555, 38] width 148 height 20
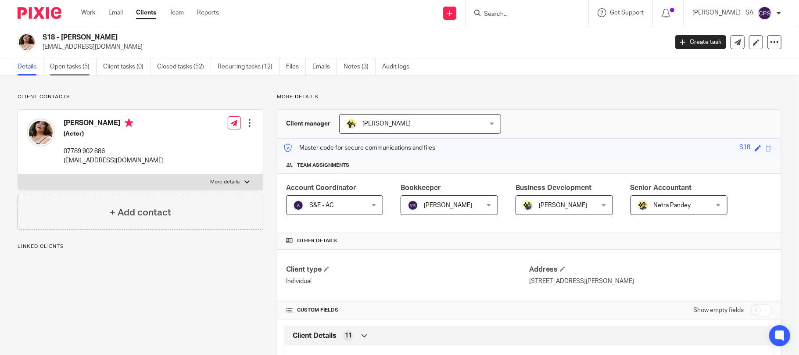
click at [72, 64] on link "Open tasks (5)" at bounding box center [73, 66] width 47 height 17
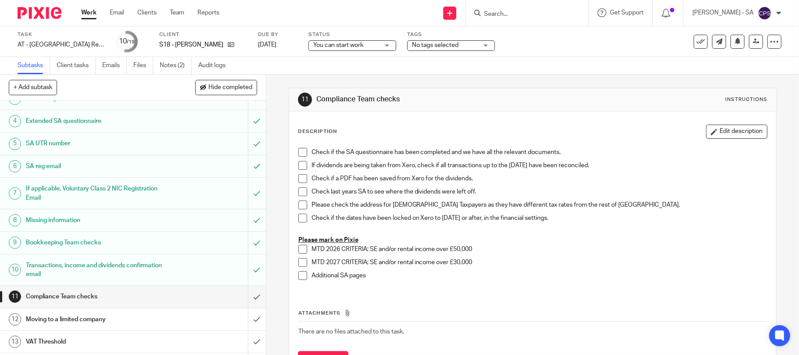
scroll to position [117, 0]
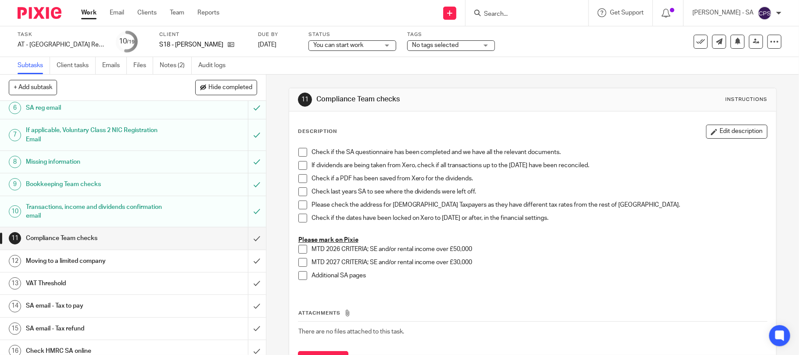
click at [62, 307] on h1 "SA email - Tax to pay" at bounding box center [97, 305] width 142 height 13
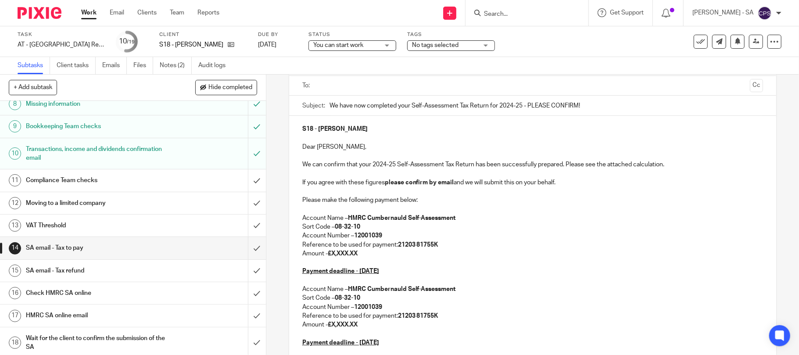
scroll to position [176, 0]
click at [74, 272] on h1 "SA email - Tax refund" at bounding box center [97, 269] width 142 height 13
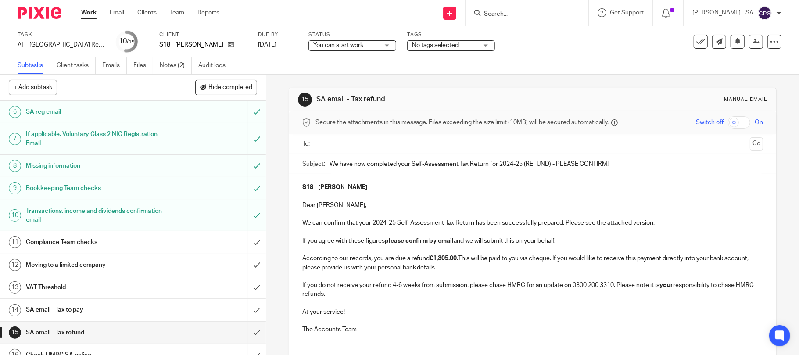
scroll to position [117, 0]
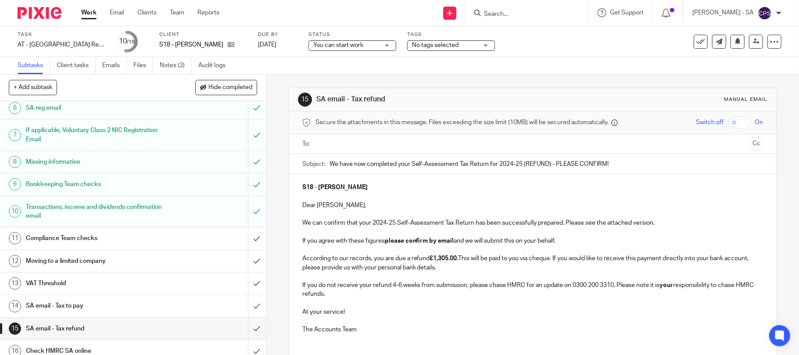
click at [70, 305] on h1 "SA email - Tax to pay" at bounding box center [97, 305] width 142 height 13
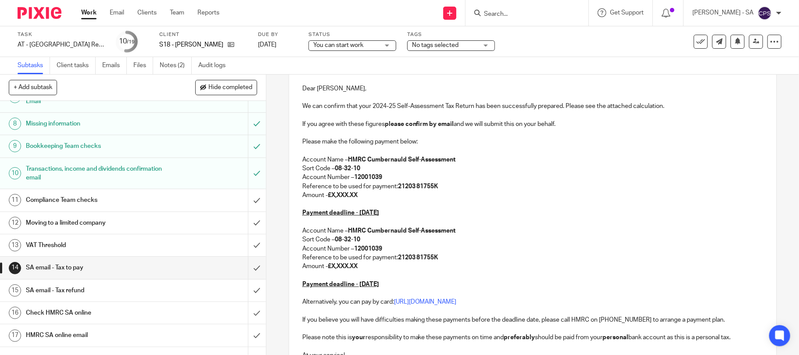
scroll to position [176, 0]
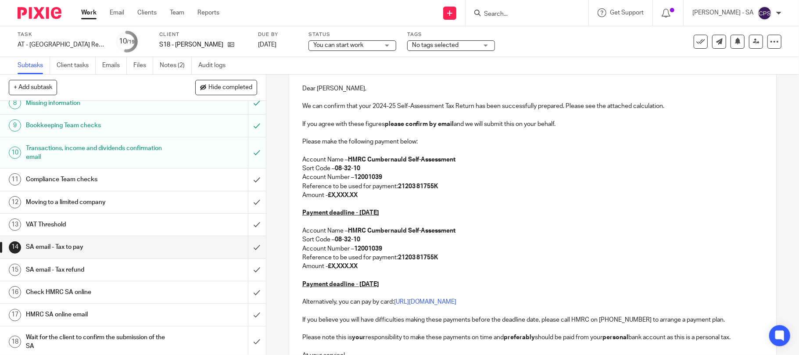
click at [75, 272] on h1 "SA email - Tax refund" at bounding box center [97, 269] width 142 height 13
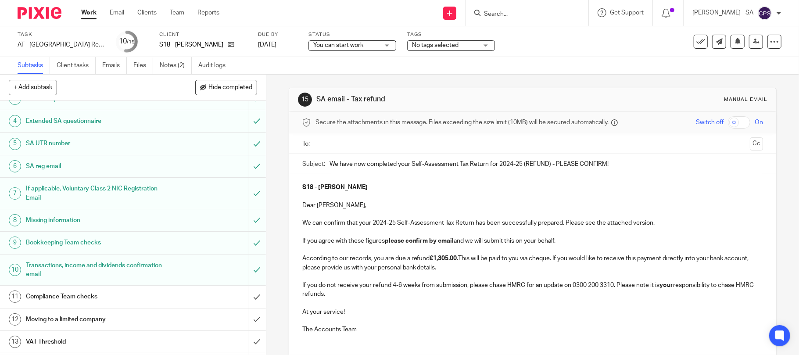
scroll to position [117, 0]
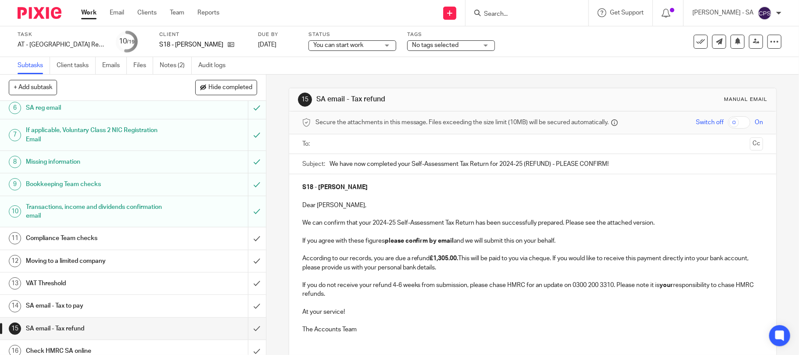
drag, startPoint x: 69, startPoint y: 332, endPoint x: 74, endPoint y: 328, distance: 5.6
click at [71, 330] on h1 "SA email - Tax refund" at bounding box center [97, 328] width 142 height 13
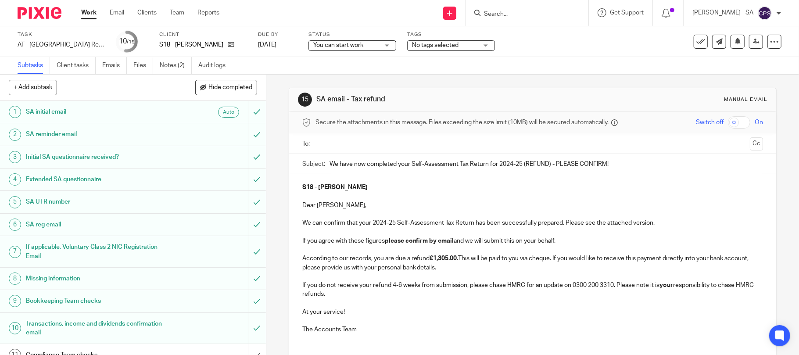
click at [461, 329] on p "The Accounts Team" at bounding box center [532, 329] width 461 height 9
click at [553, 258] on p "According to our records, you are due a refund £1,305.00. This will be paid to …" at bounding box center [532, 263] width 461 height 18
click at [552, 257] on p "According to our records, you are due a refund £1,305.00. This will be paid to …" at bounding box center [532, 263] width 461 height 18
click at [552, 256] on p "According to our records, you are due a refund £1,305.00. This will be paid to …" at bounding box center [532, 263] width 461 height 18
click at [552, 261] on p "According to our records, you are due a refund £1,305.00. This will be paid to …" at bounding box center [532, 263] width 461 height 18
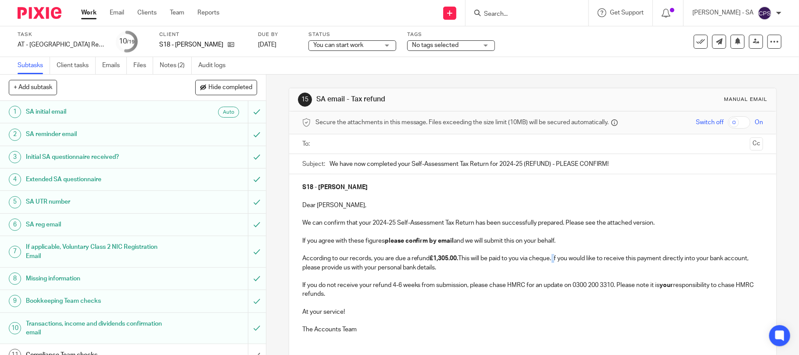
click at [552, 261] on p "According to our records, you are due a refund £1,305.00. This will be paid to …" at bounding box center [532, 263] width 461 height 18
click at [552, 262] on p "According to our records, you are due a refund £1,305.00. This will be paid to …" at bounding box center [532, 263] width 461 height 18
click at [551, 262] on p "According to our records, you are due a refund £1,305.00. This will be paid to …" at bounding box center [532, 263] width 461 height 18
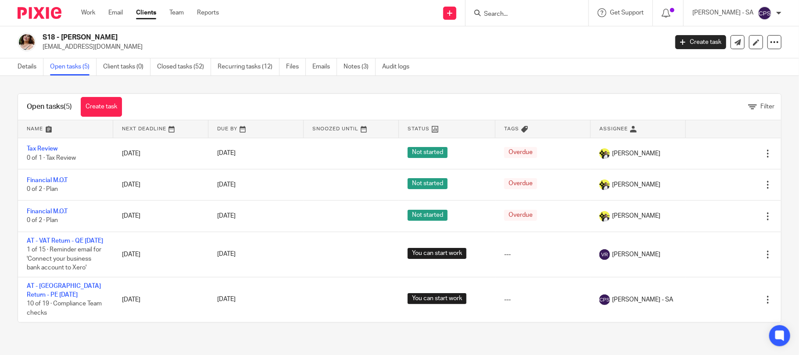
click at [517, 9] on form at bounding box center [529, 12] width 93 height 11
click at [513, 15] on input "Search" at bounding box center [522, 15] width 79 height 8
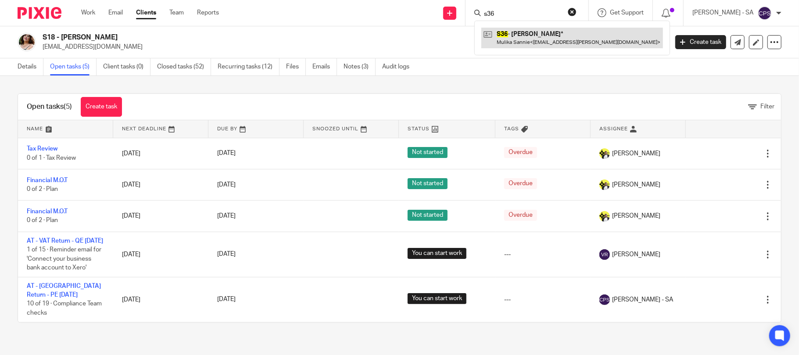
type input "s36"
click at [535, 37] on link at bounding box center [572, 38] width 182 height 20
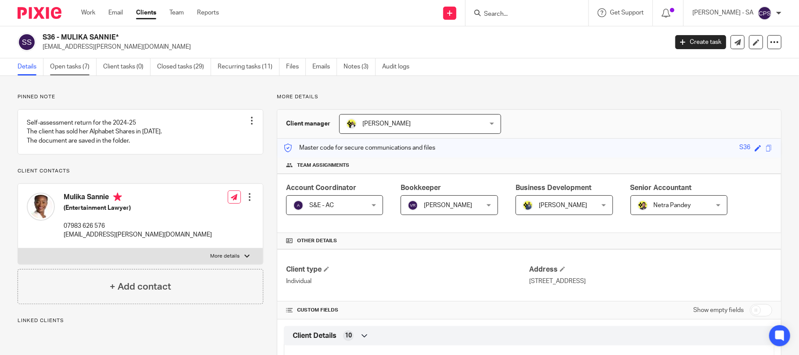
click at [75, 65] on link "Open tasks (7)" at bounding box center [73, 66] width 47 height 17
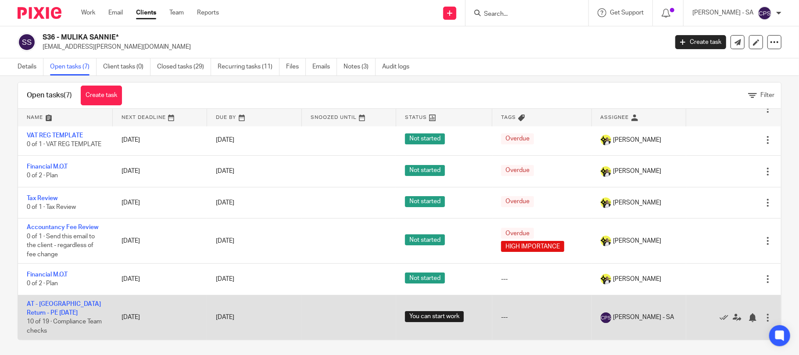
scroll to position [14, 0]
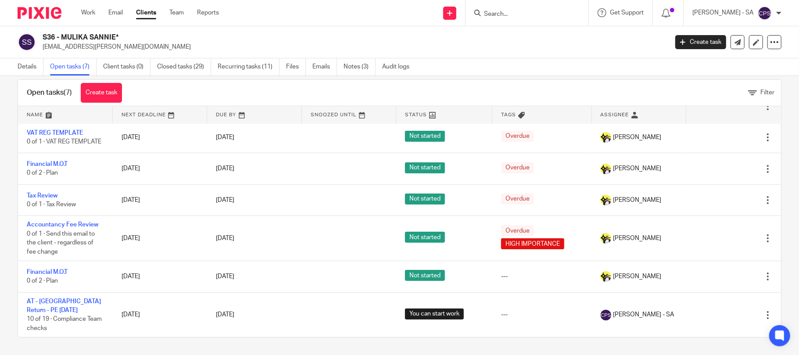
click at [497, 11] on form at bounding box center [529, 12] width 93 height 11
click at [495, 13] on input "Search" at bounding box center [522, 15] width 79 height 8
click at [496, 13] on input "Search" at bounding box center [522, 15] width 79 height 8
type input "s18"
click at [528, 37] on link at bounding box center [555, 38] width 148 height 20
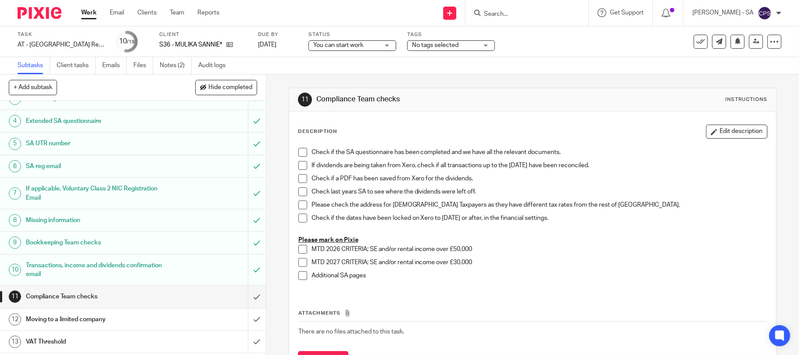
scroll to position [117, 0]
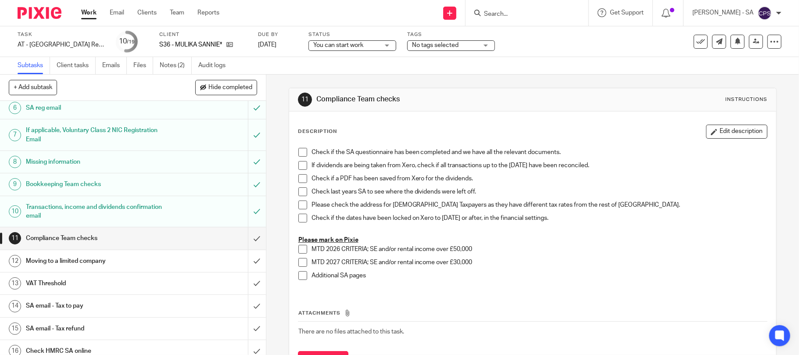
click at [70, 308] on h1 "SA email - Tax to pay" at bounding box center [97, 305] width 142 height 13
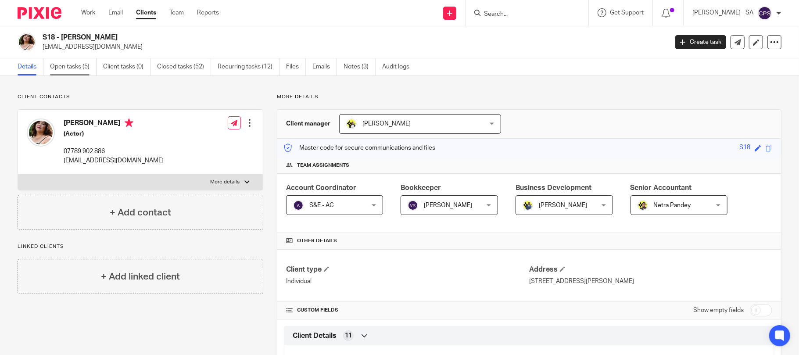
click at [67, 68] on link "Open tasks (5)" at bounding box center [73, 66] width 47 height 17
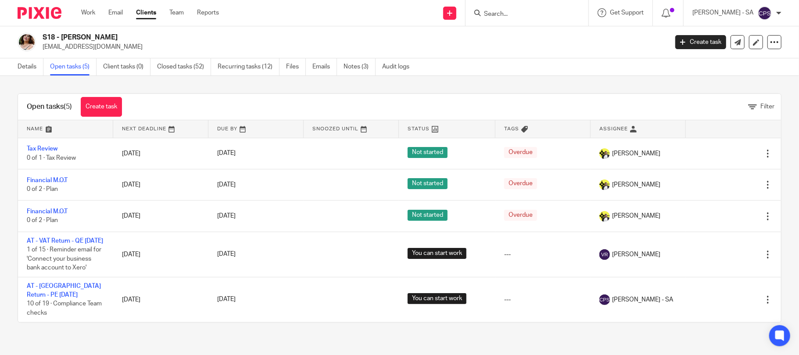
click at [506, 14] on input "Search" at bounding box center [522, 15] width 79 height 8
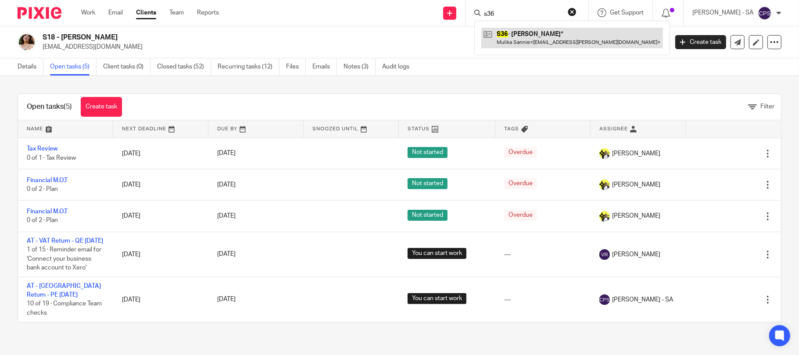
type input "s36"
click at [558, 39] on link at bounding box center [572, 38] width 182 height 20
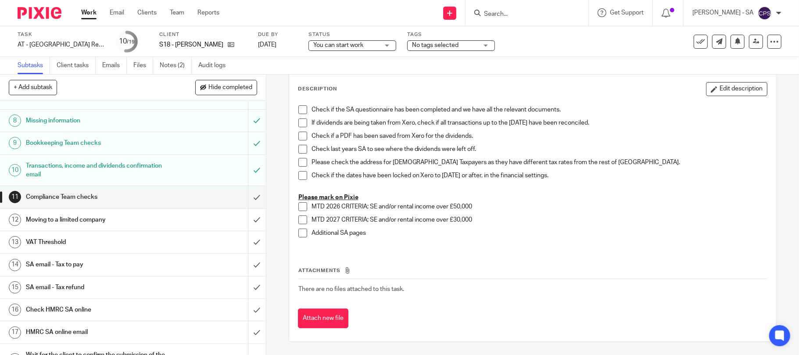
scroll to position [176, 0]
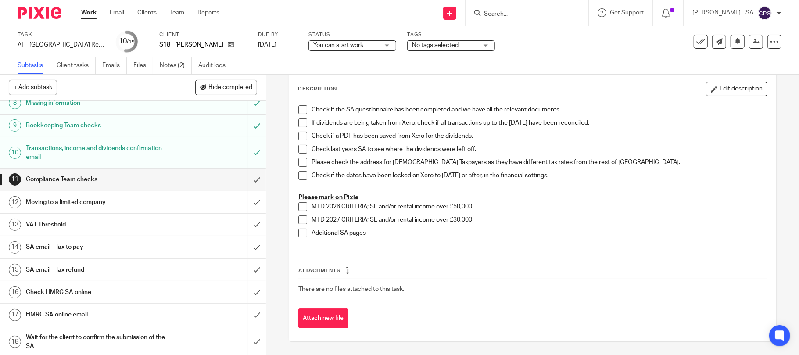
click at [76, 272] on h1 "SA email - Tax refund" at bounding box center [97, 269] width 142 height 13
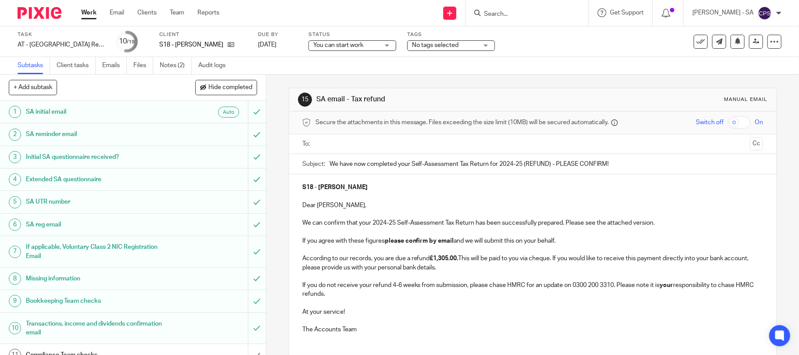
scroll to position [58, 0]
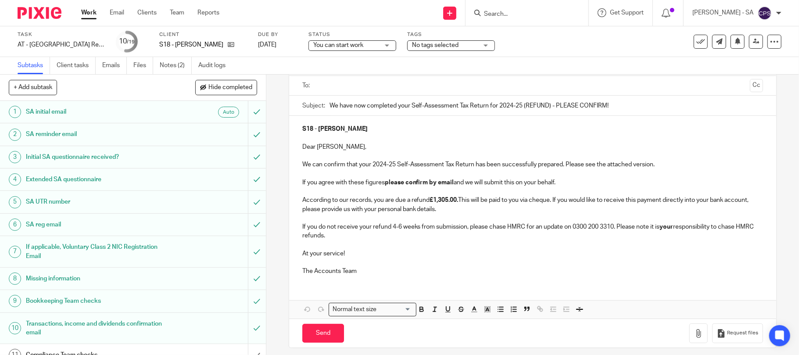
click at [685, 200] on p "According to our records, you are due a refund £1,305.00. This will be paid to …" at bounding box center [532, 205] width 461 height 18
drag, startPoint x: 685, startPoint y: 200, endPoint x: 556, endPoint y: 201, distance: 128.6
click at [556, 201] on p "According to our records, you are due a refund £1,305.00. This will be paid to …" at bounding box center [532, 205] width 461 height 18
click at [532, 200] on p "According to our records, you are due a refund £1,305.00. This will be paid to …" at bounding box center [532, 205] width 461 height 18
drag, startPoint x: 530, startPoint y: 198, endPoint x: 690, endPoint y: 192, distance: 160.3
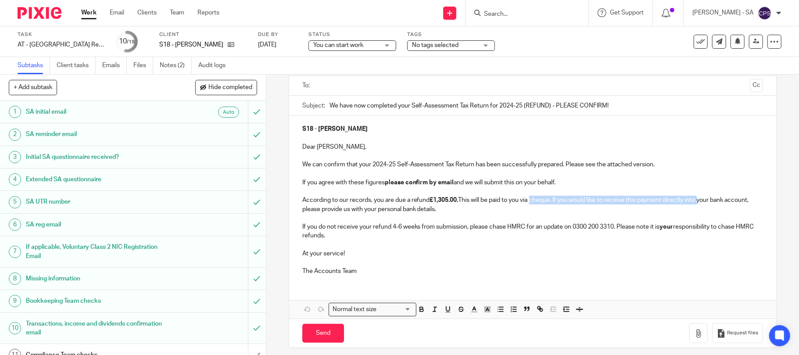
click at [695, 199] on p "According to our records, you are due a refund £1,305.00. This will be paid to …" at bounding box center [532, 205] width 461 height 18
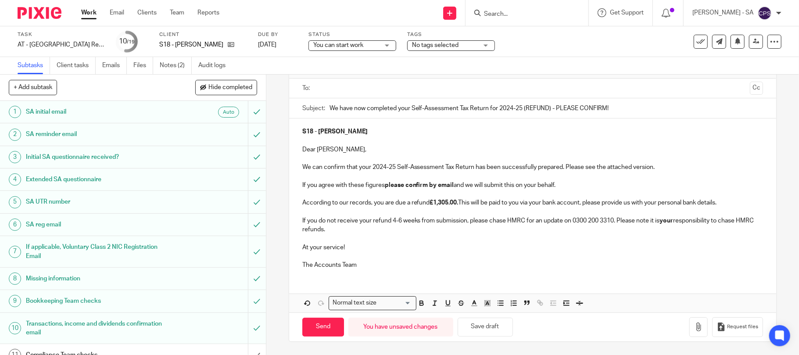
scroll to position [57, 0]
click at [482, 329] on button "Save draft" at bounding box center [485, 327] width 55 height 19
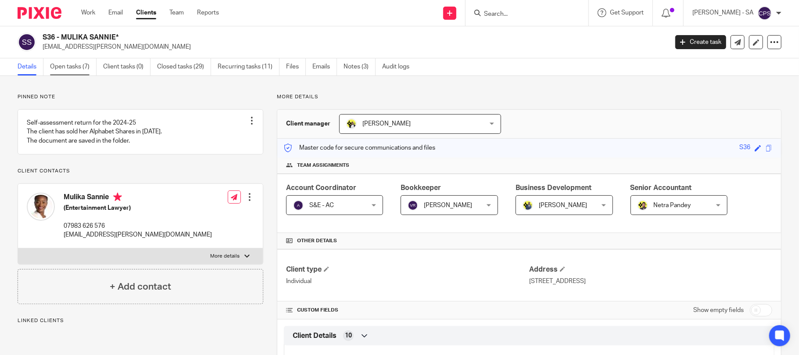
click at [70, 68] on link "Open tasks (7)" at bounding box center [73, 66] width 47 height 17
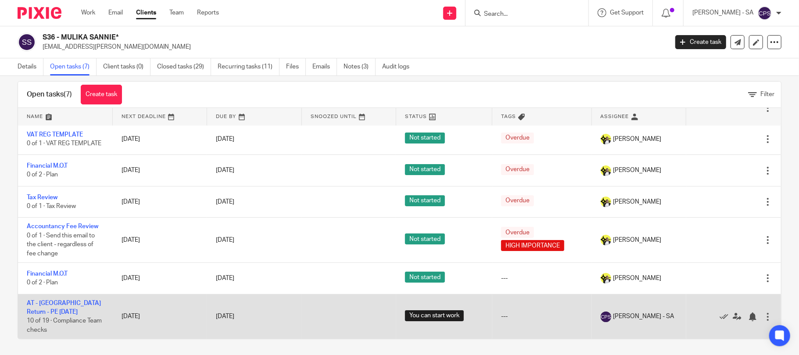
scroll to position [14, 0]
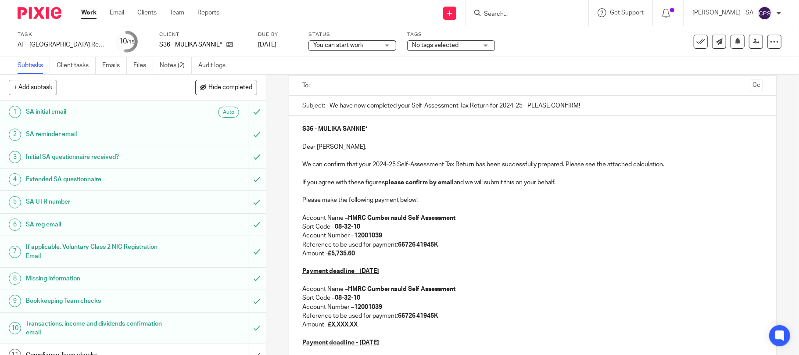
scroll to position [117, 0]
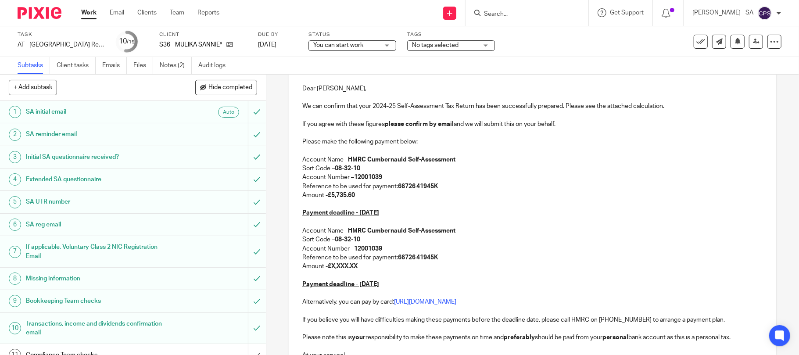
click at [359, 265] on p "Amount - £X,XXX.XX" at bounding box center [532, 266] width 461 height 9
click at [361, 194] on p "Amount - £5,735.60" at bounding box center [532, 195] width 461 height 9
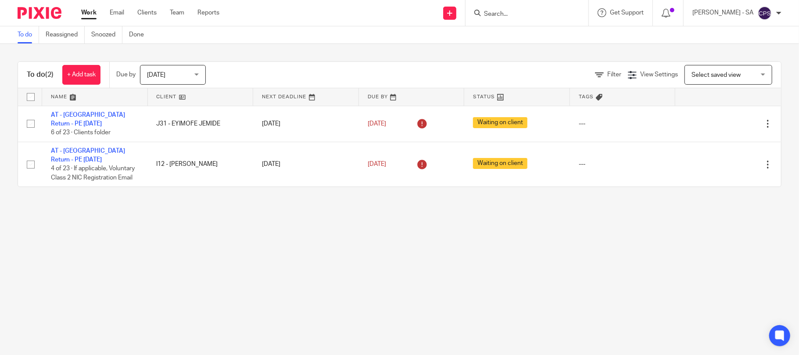
click at [499, 9] on form at bounding box center [529, 12] width 93 height 11
click at [501, 9] on form at bounding box center [529, 12] width 93 height 11
click at [502, 9] on form at bounding box center [529, 12] width 93 height 11
click at [520, 10] on form at bounding box center [529, 12] width 93 height 11
click at [521, 11] on input "Search" at bounding box center [522, 15] width 79 height 8
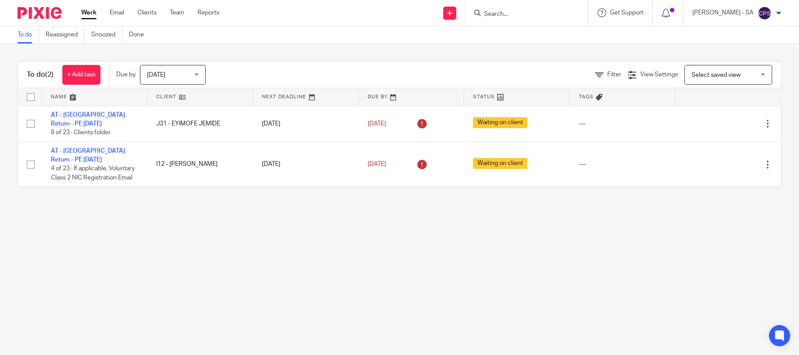
click at [521, 11] on input "Search" at bounding box center [522, 15] width 79 height 8
type input "c47"
click at [582, 37] on link at bounding box center [555, 38] width 148 height 20
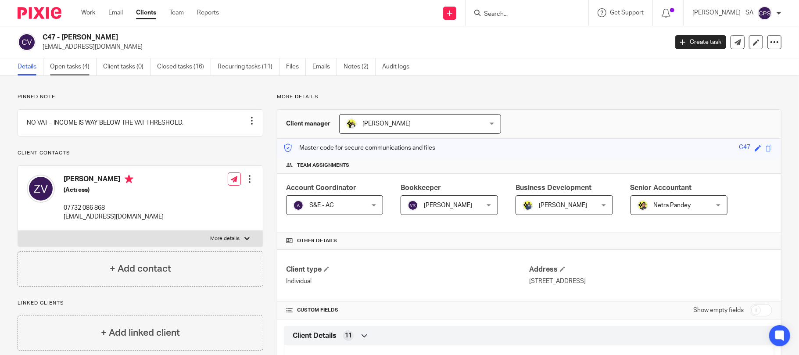
click at [72, 68] on link "Open tasks (4)" at bounding box center [73, 66] width 47 height 17
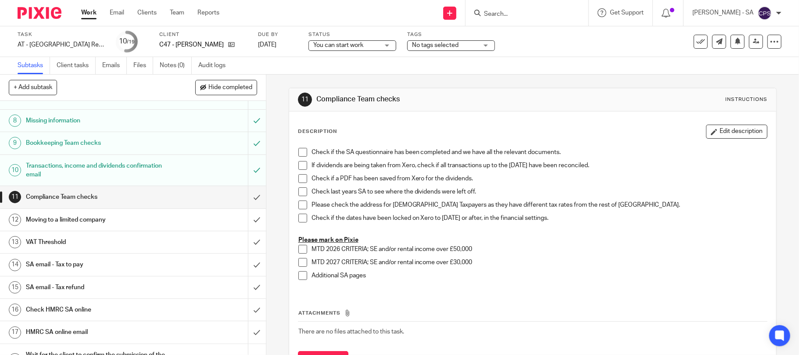
scroll to position [176, 0]
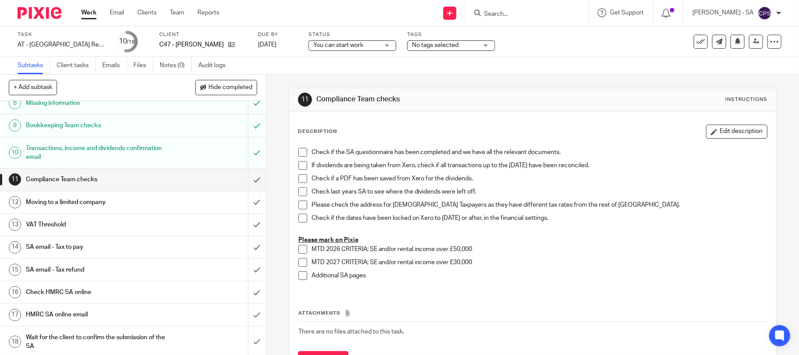
click at [68, 273] on h1 "SA email - Tax refund" at bounding box center [97, 269] width 142 height 13
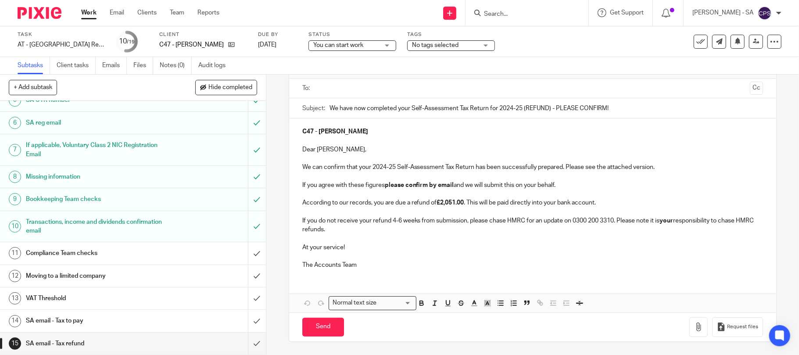
scroll to position [176, 0]
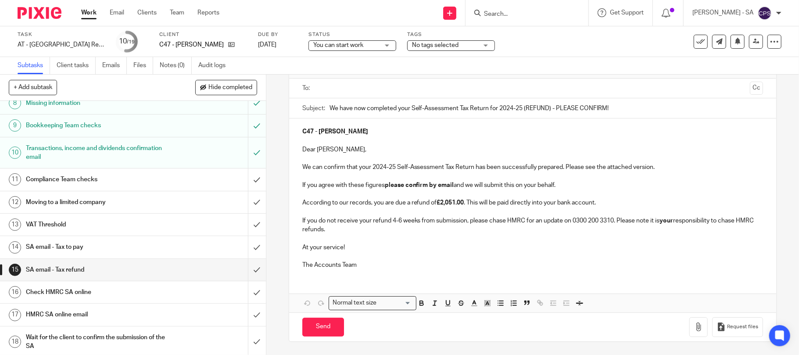
click at [77, 272] on h1 "SA email - Tax refund" at bounding box center [97, 269] width 142 height 13
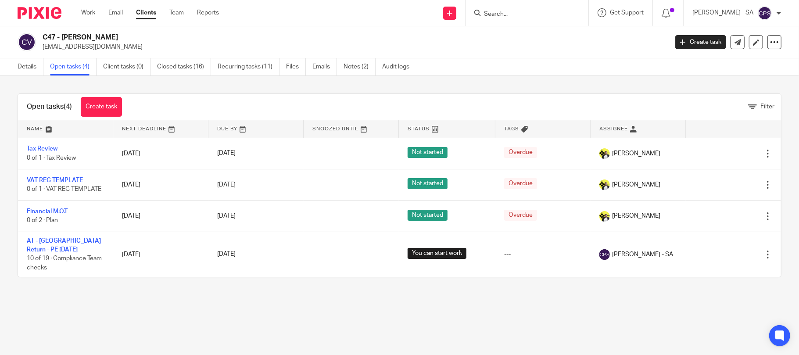
click at [495, 11] on input "Search" at bounding box center [522, 15] width 79 height 8
type input "d71"
click at [556, 36] on link at bounding box center [555, 38] width 148 height 20
click at [555, 36] on link at bounding box center [555, 38] width 148 height 20
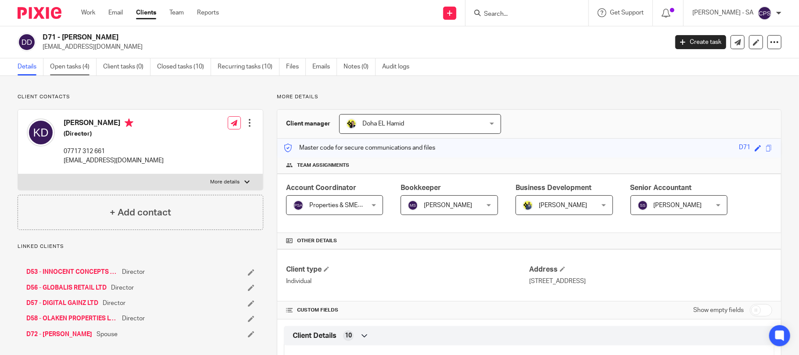
click at [68, 68] on link "Open tasks (4)" at bounding box center [73, 66] width 47 height 17
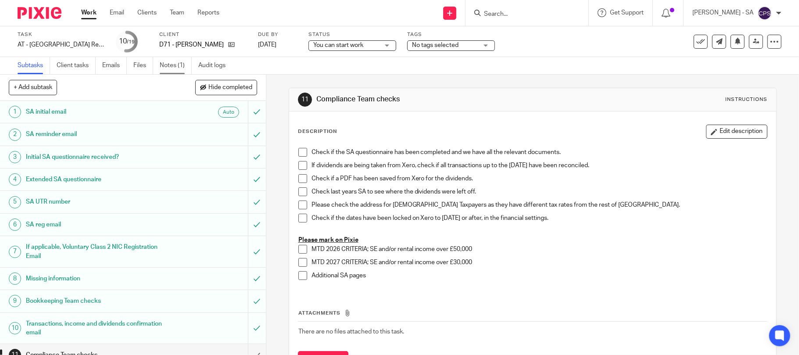
click at [176, 65] on link "Notes (1)" at bounding box center [176, 65] width 32 height 17
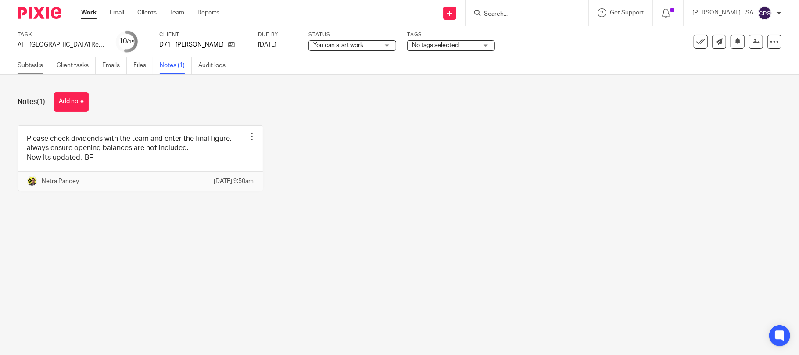
click at [32, 66] on link "Subtasks" at bounding box center [34, 65] width 32 height 17
